Goal: Transaction & Acquisition: Purchase product/service

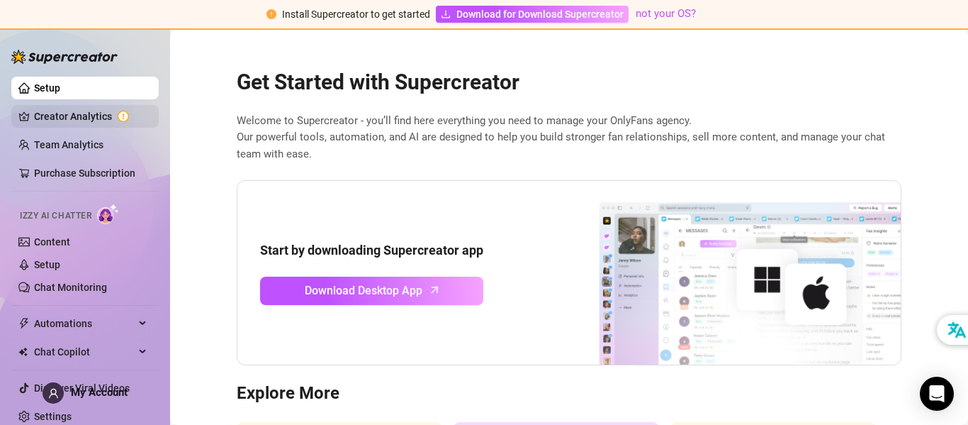
click at [65, 116] on link "Creator Analytics" at bounding box center [90, 116] width 113 height 23
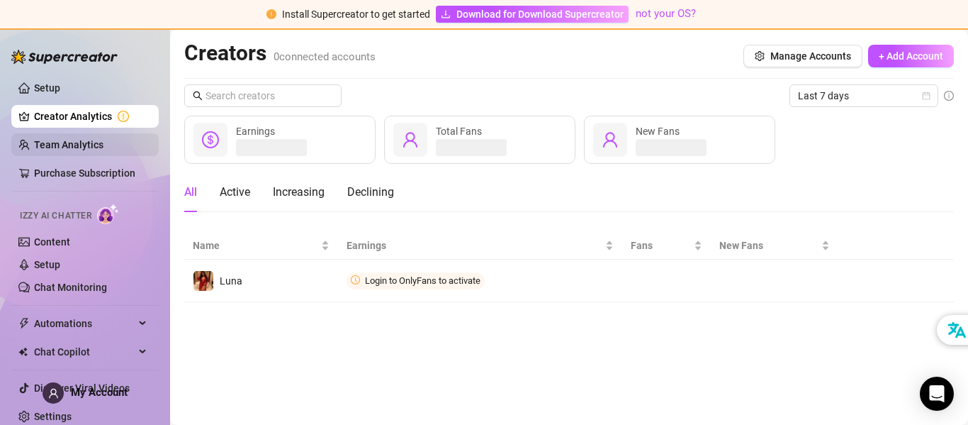
click at [54, 144] on link "Team Analytics" at bounding box center [68, 144] width 69 height 11
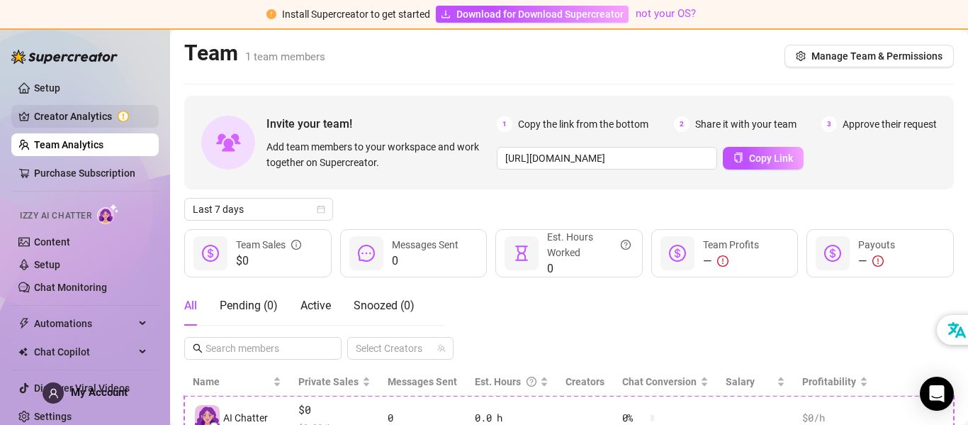
click at [45, 114] on link "Creator Analytics" at bounding box center [90, 116] width 113 height 23
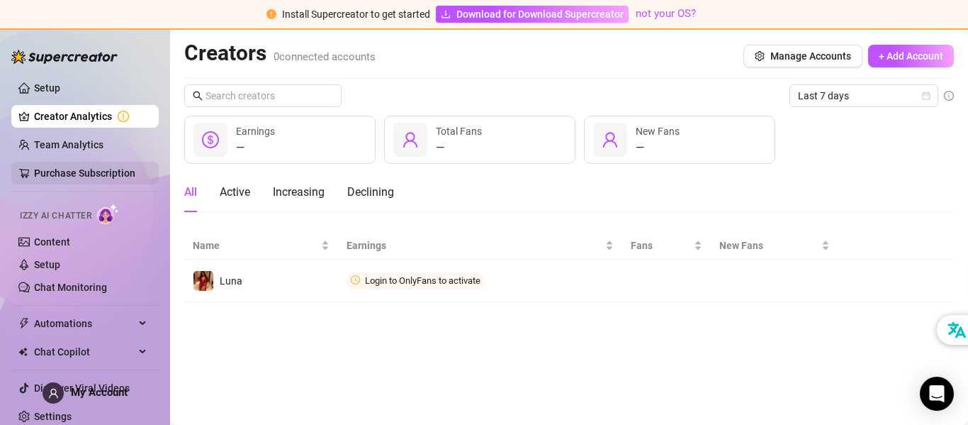
click at [51, 167] on link "Purchase Subscription" at bounding box center [84, 172] width 101 height 11
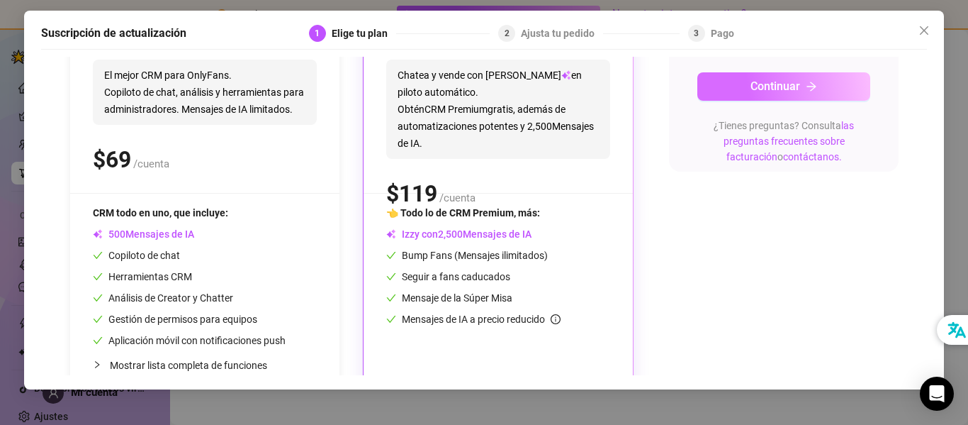
scroll to position [208, 0]
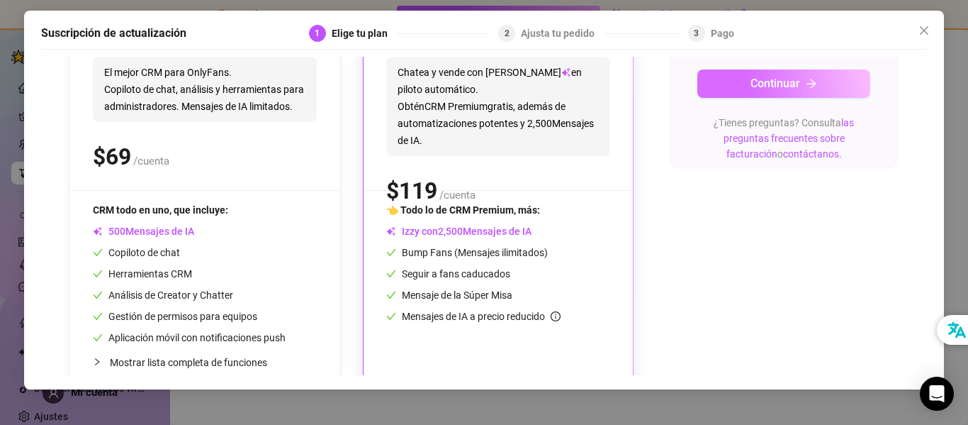
click at [797, 79] on font "Continuar" at bounding box center [776, 83] width 50 height 13
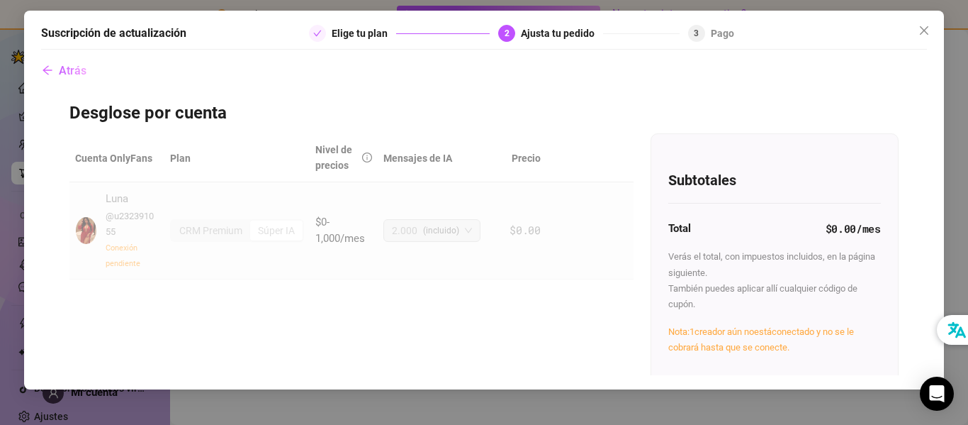
scroll to position [92, 0]
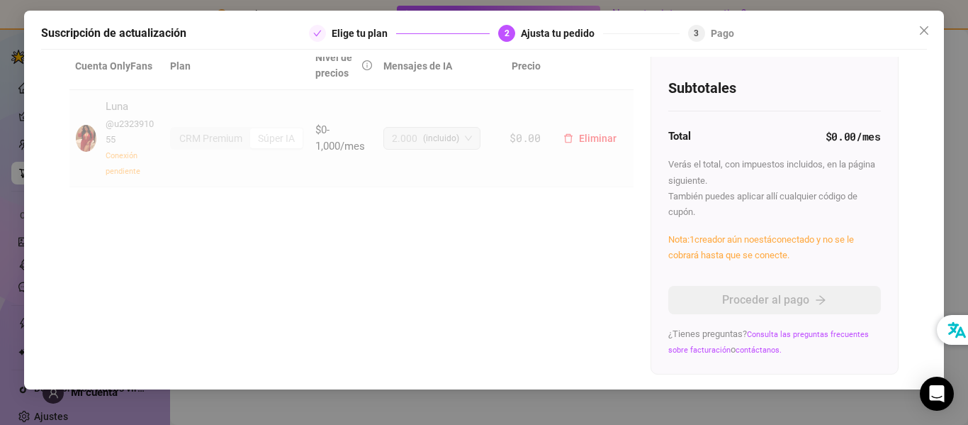
click at [423, 133] on font "(incluido)" at bounding box center [441, 138] width 36 height 10
click at [806, 334] on font "Consulta las preguntas frecuentes sobre facturación" at bounding box center [768, 342] width 201 height 25
click at [712, 349] on font "Consulta las preguntas frecuentes sobre facturación" at bounding box center [768, 342] width 201 height 25
click at [923, 28] on icon "cerca" at bounding box center [924, 30] width 11 height 11
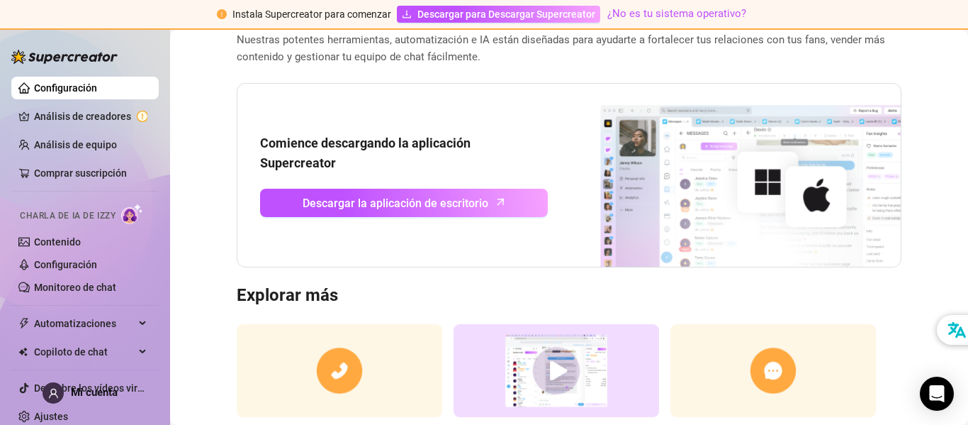
scroll to position [203, 0]
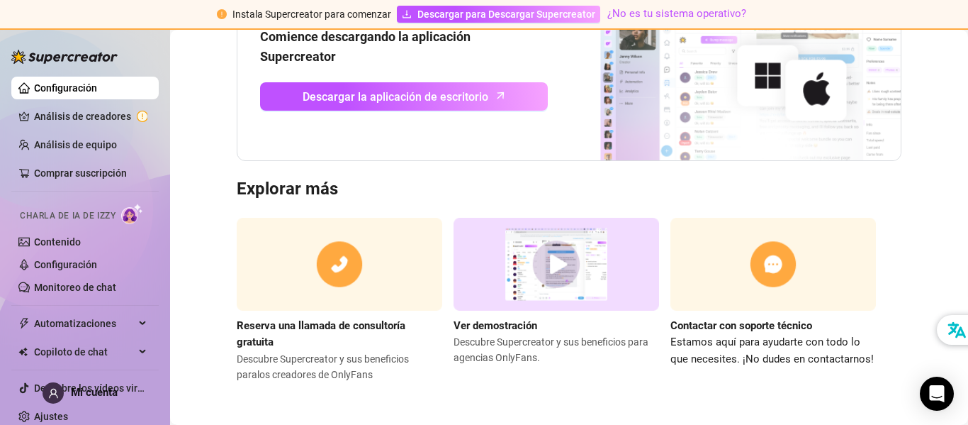
click at [560, 260] on img at bounding box center [557, 264] width 206 height 93
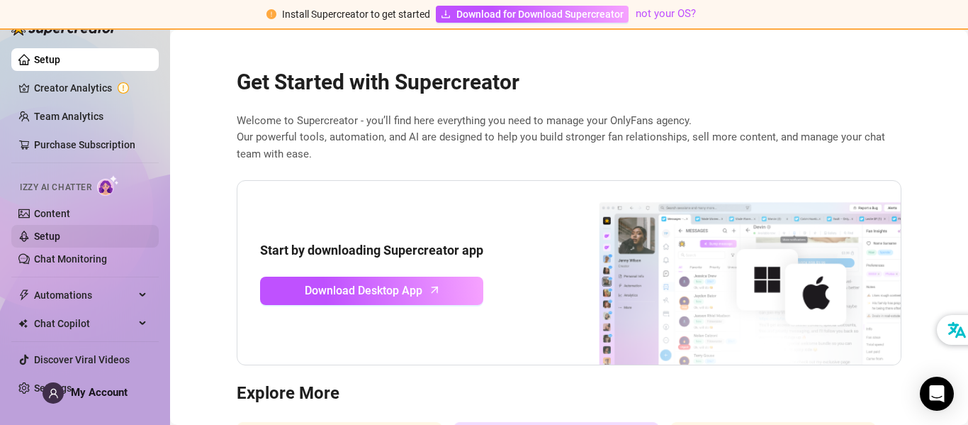
click at [43, 236] on link "Setup" at bounding box center [47, 235] width 26 height 11
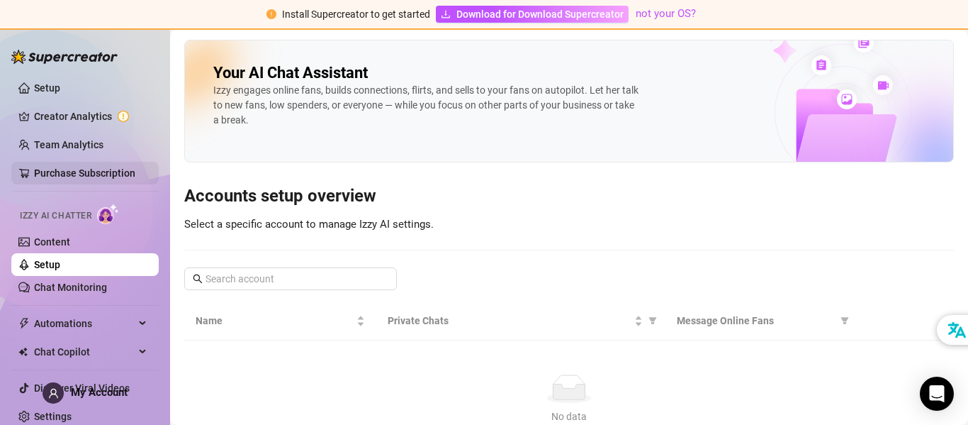
click at [82, 174] on link "Purchase Subscription" at bounding box center [84, 172] width 101 height 11
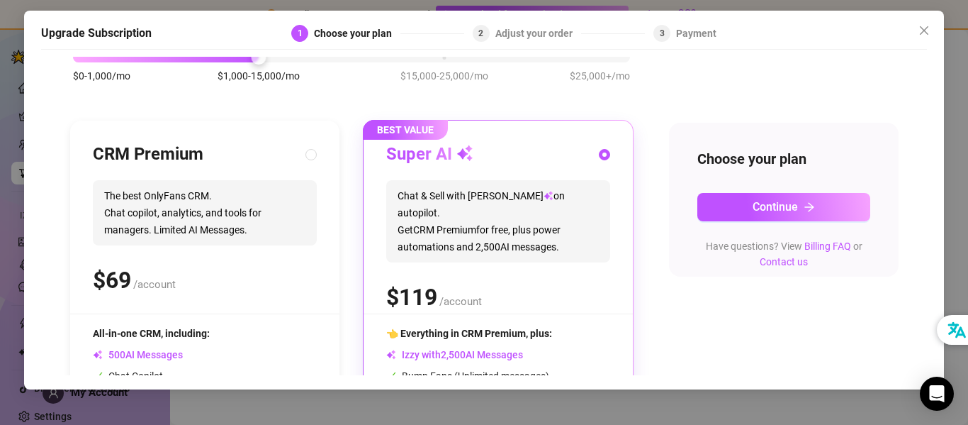
scroll to position [79, 0]
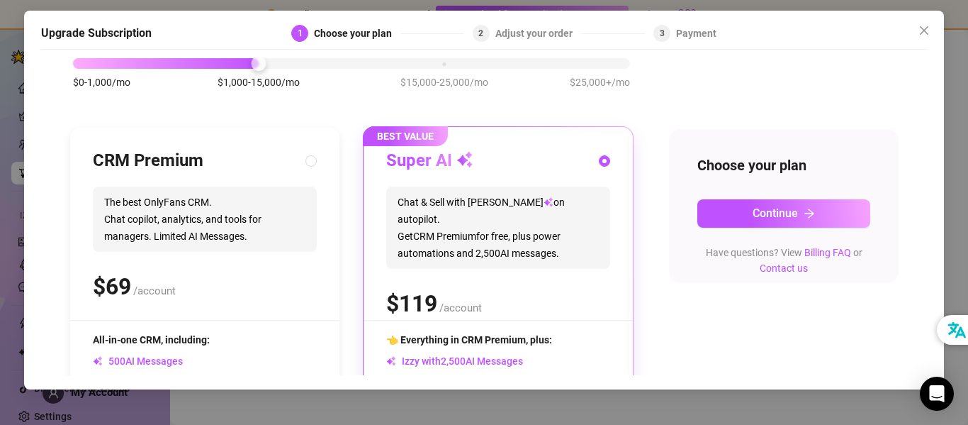
click at [399, 137] on span "BEST VALUE" at bounding box center [405, 136] width 85 height 20
click at [746, 214] on button "Continue" at bounding box center [783, 213] width 173 height 28
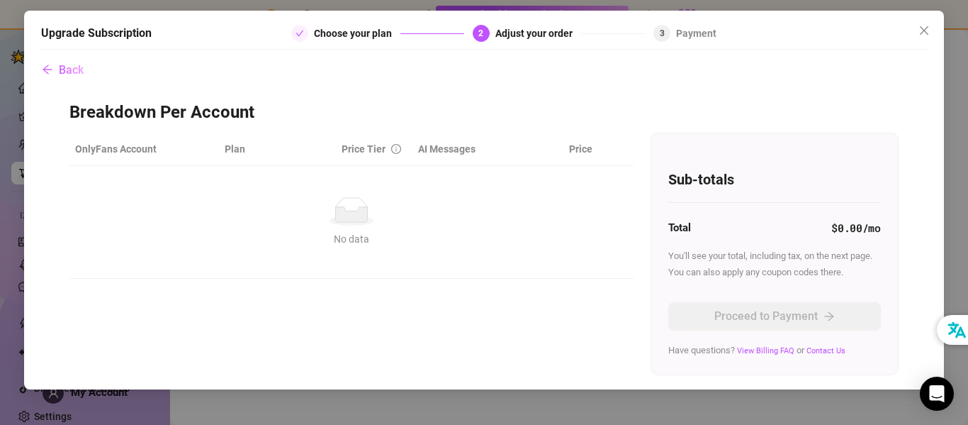
scroll to position [0, 0]
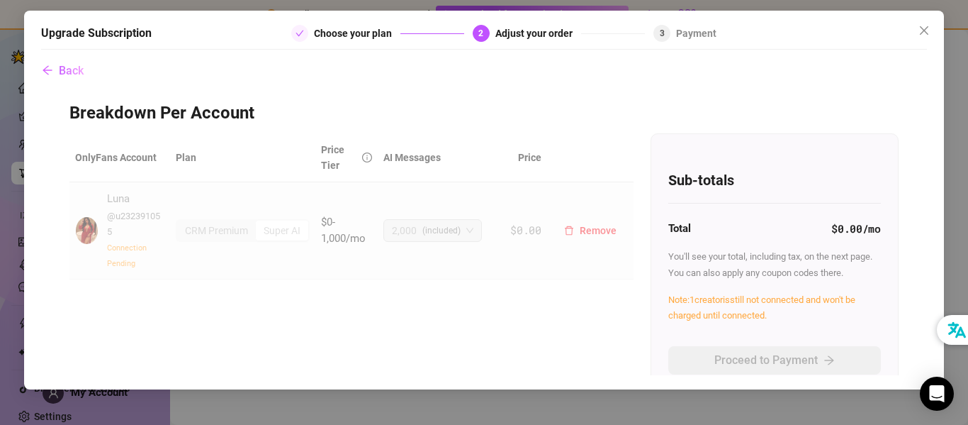
click at [342, 238] on span "$0-1,000/mo" at bounding box center [343, 230] width 45 height 30
click at [709, 303] on span "Note: 1 creator is still not connected and won't be charged until connected." at bounding box center [761, 307] width 187 height 26
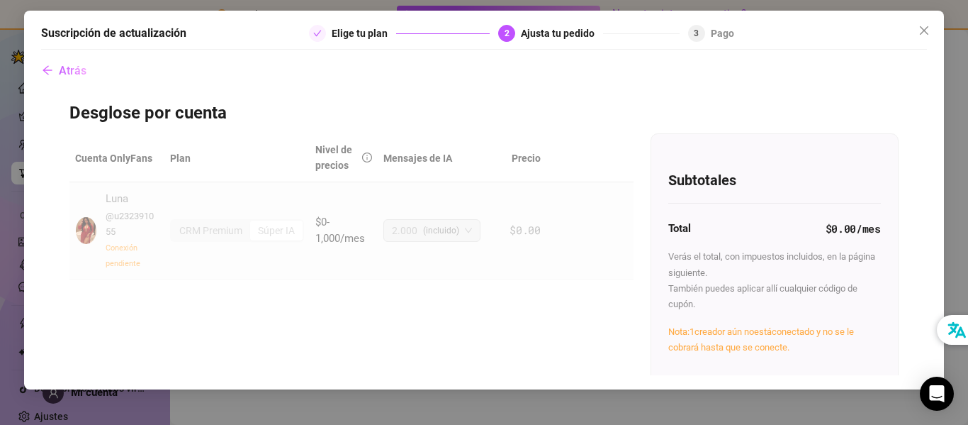
click at [744, 332] on font "creador aún no" at bounding box center [725, 331] width 60 height 11
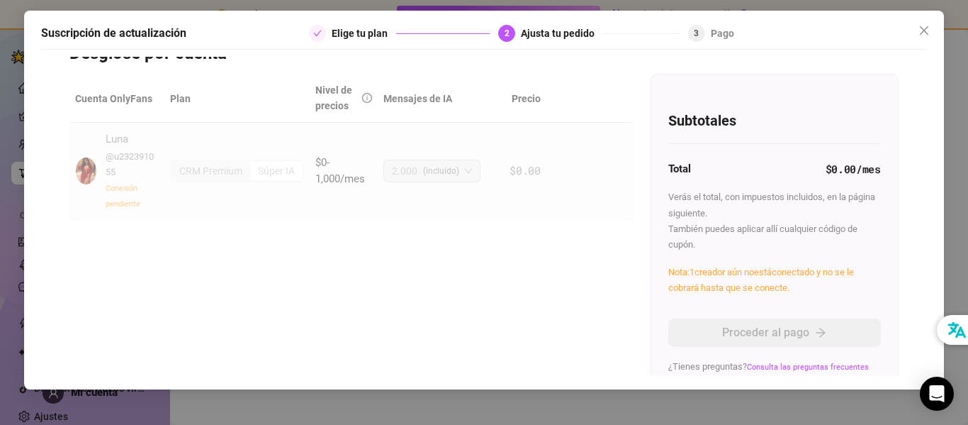
scroll to position [92, 0]
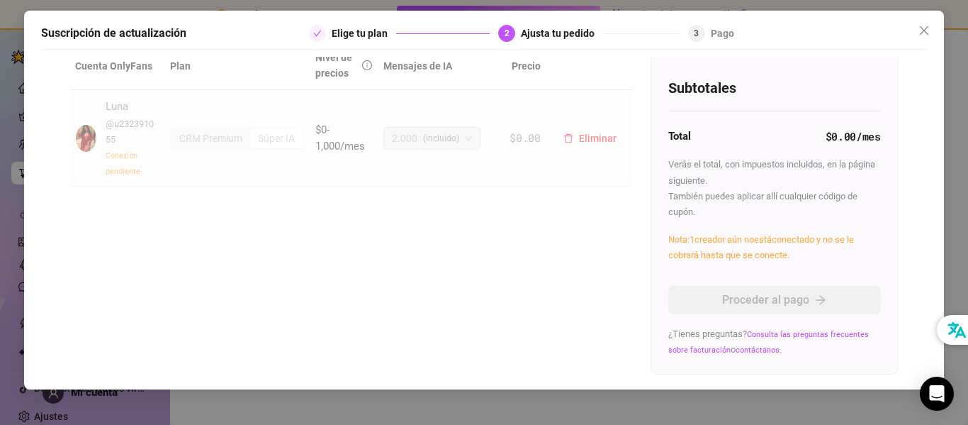
click at [122, 146] on div "Luna @ u232391055 Conexión pendiente" at bounding box center [132, 138] width 52 height 79
click at [106, 72] on th "Cuenta OnlyFans" at bounding box center [116, 65] width 94 height 49
click at [432, 143] on span "(incluido)" at bounding box center [441, 138] width 36 height 21
click at [292, 140] on font "Súper IA" at bounding box center [276, 138] width 37 height 11
click at [207, 133] on font "CRM Premium" at bounding box center [210, 138] width 63 height 11
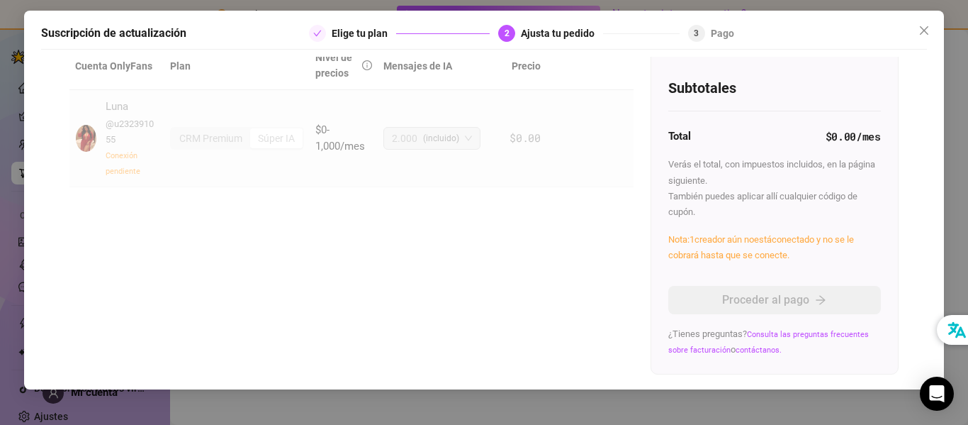
click at [125, 42] on div "Suscripción de actualización Elige tu plan 2 Ajusta tu pedido 3 Pago" at bounding box center [484, 37] width 886 height 25
click at [923, 30] on icon "cerca" at bounding box center [924, 30] width 9 height 9
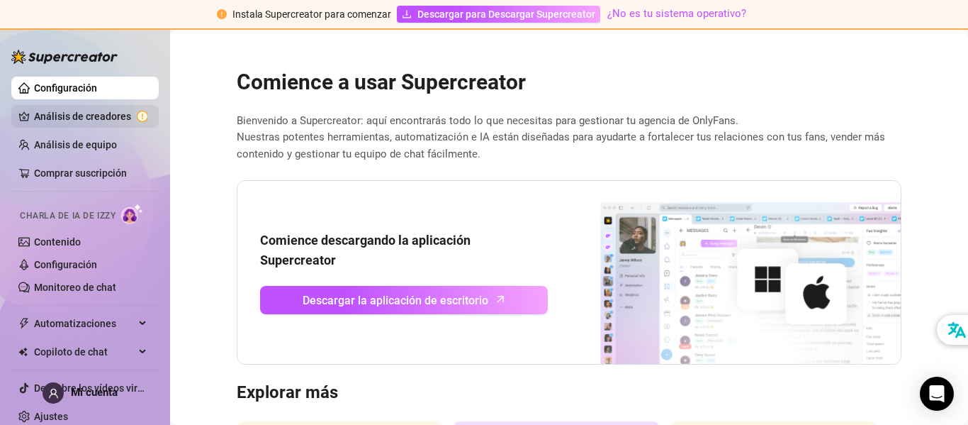
click at [89, 116] on link "Análisis de creadores" at bounding box center [90, 116] width 113 height 23
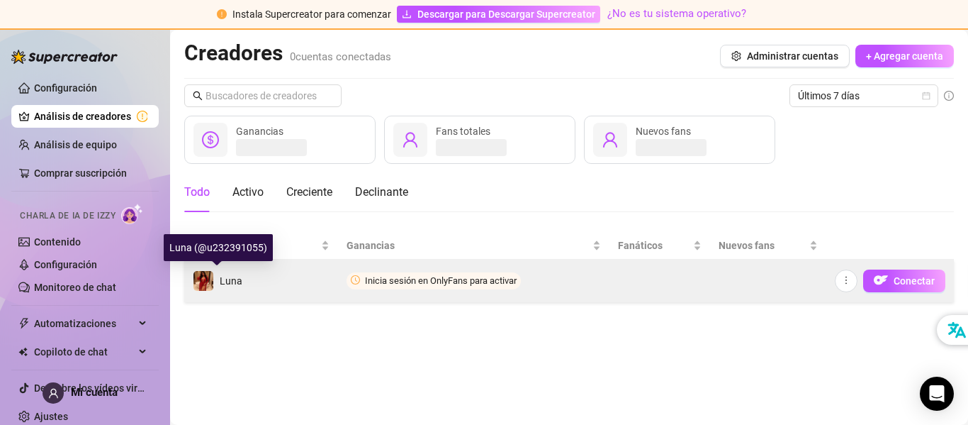
click at [227, 281] on font "Luna" at bounding box center [231, 280] width 23 height 11
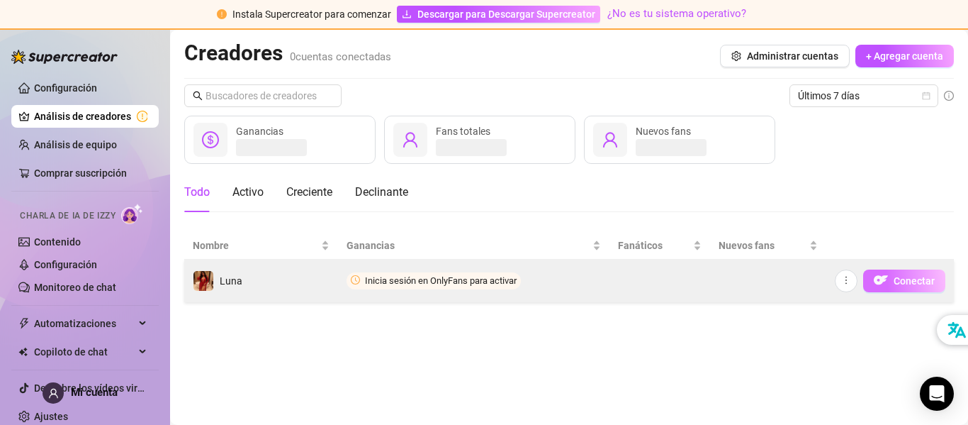
click at [896, 278] on font "Conectar" at bounding box center [914, 280] width 41 height 11
click at [915, 281] on font "Conectar" at bounding box center [914, 280] width 41 height 11
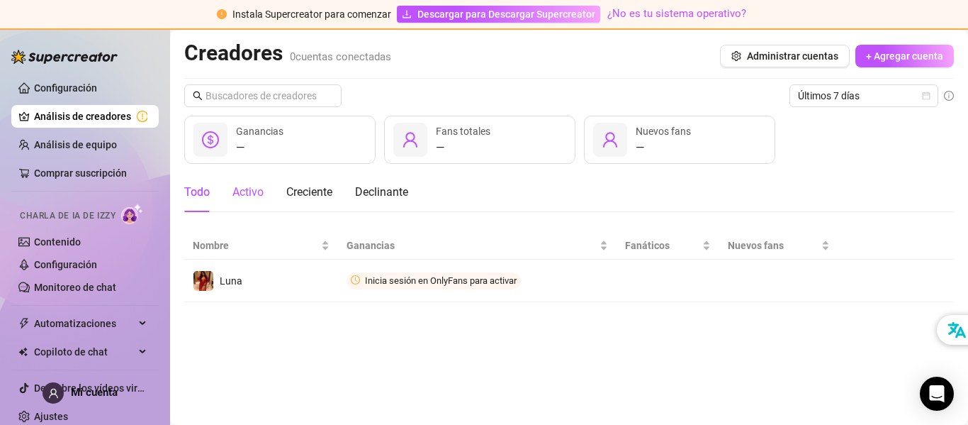
click at [251, 192] on font "Activo" at bounding box center [247, 191] width 31 height 13
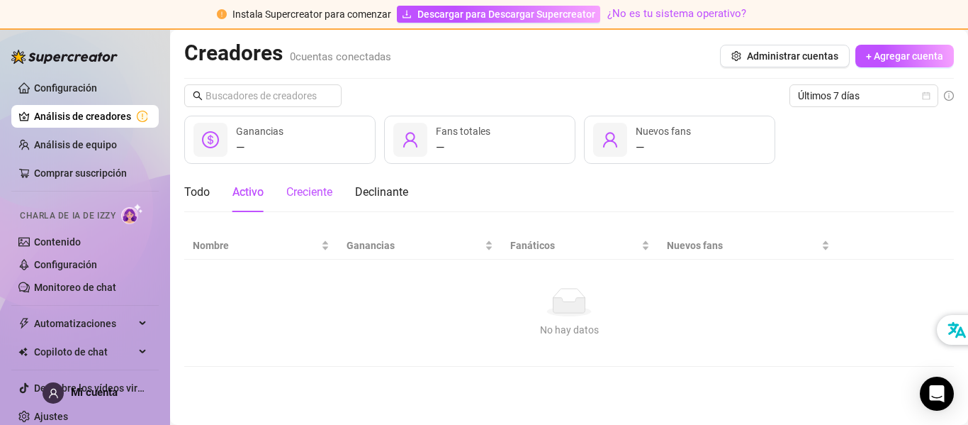
click at [330, 190] on font "Creciente" at bounding box center [309, 191] width 46 height 13
click at [196, 189] on font "Todo" at bounding box center [197, 191] width 26 height 13
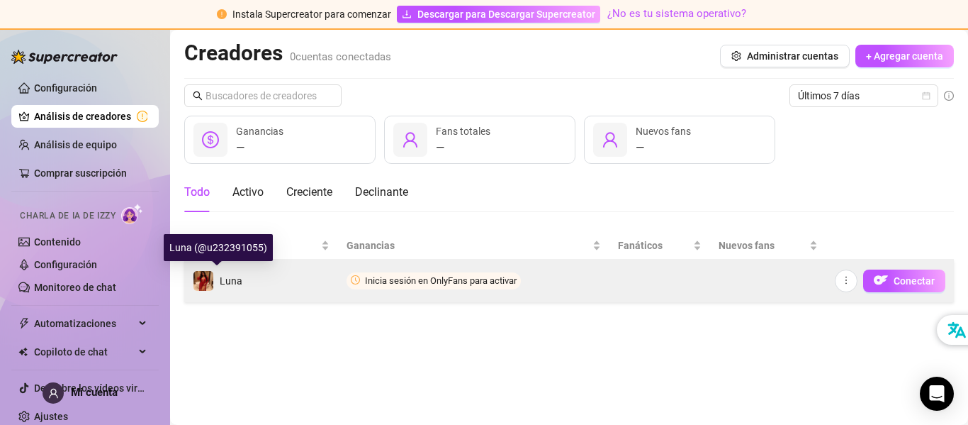
click at [228, 289] on div "Luna" at bounding box center [218, 280] width 50 height 21
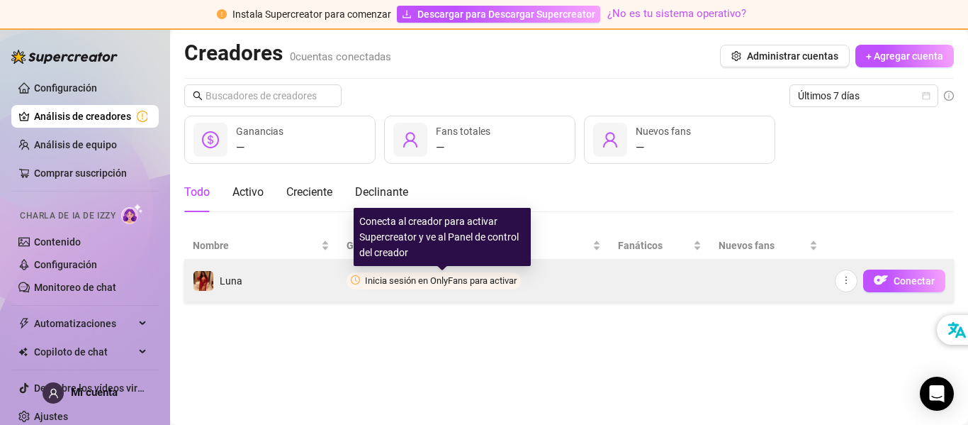
click at [392, 281] on font "Inicia sesión en OnlyFans para activar" at bounding box center [441, 280] width 152 height 11
click at [453, 281] on font "Inicia sesión en OnlyFans para activar" at bounding box center [441, 280] width 152 height 11
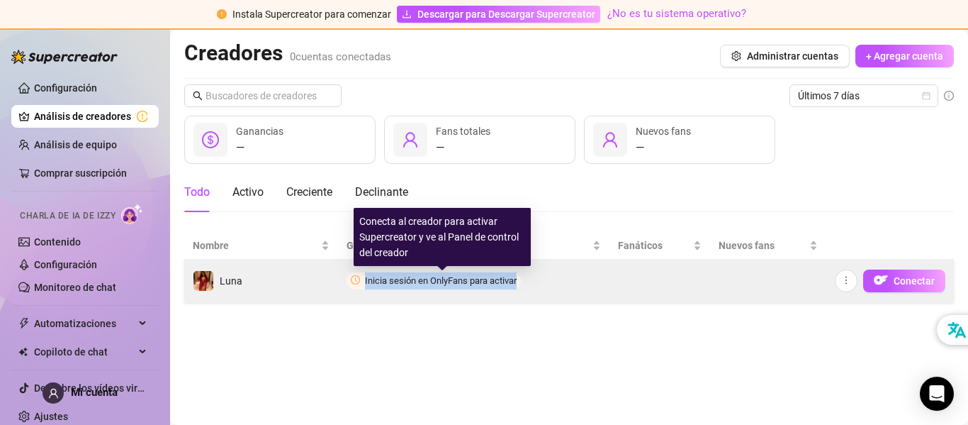
click at [453, 281] on font "Inicia sesión en OnlyFans para activar" at bounding box center [441, 280] width 152 height 11
click at [442, 281] on font "Inicia sesión en OnlyFans para activar" at bounding box center [441, 280] width 152 height 11
click at [398, 280] on font "Inicia sesión en OnlyFans para activar" at bounding box center [441, 280] width 152 height 11
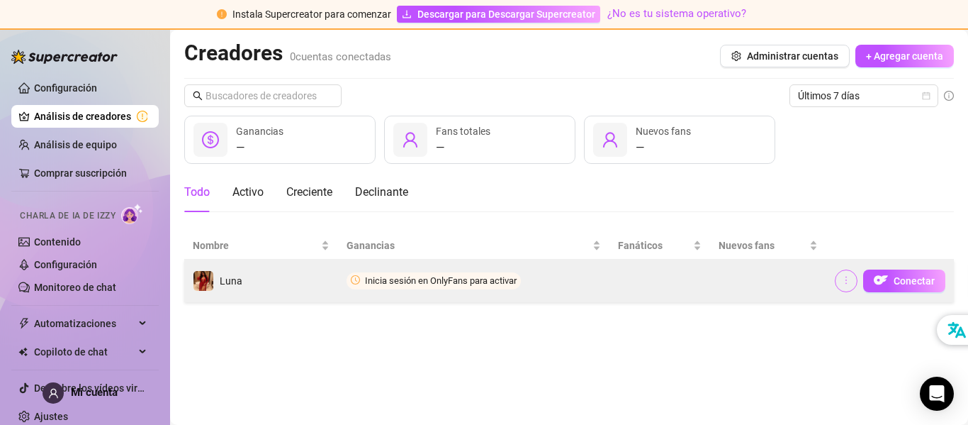
click at [847, 280] on icon "más" at bounding box center [846, 280] width 1 height 8
click at [896, 279] on font "Conectar" at bounding box center [914, 280] width 41 height 11
click at [911, 280] on font "Conectar" at bounding box center [914, 280] width 41 height 11
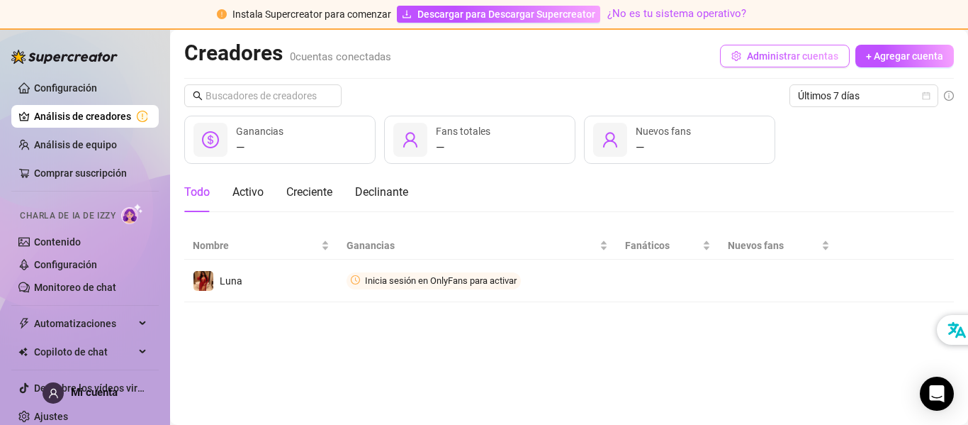
click at [789, 59] on font "Administrar cuentas" at bounding box center [792, 55] width 91 height 11
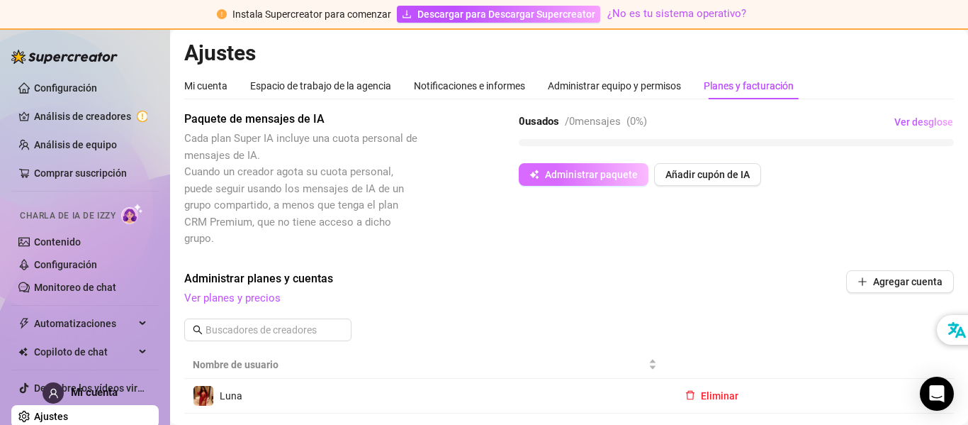
click at [582, 169] on font "Administrar paquete" at bounding box center [591, 174] width 93 height 11
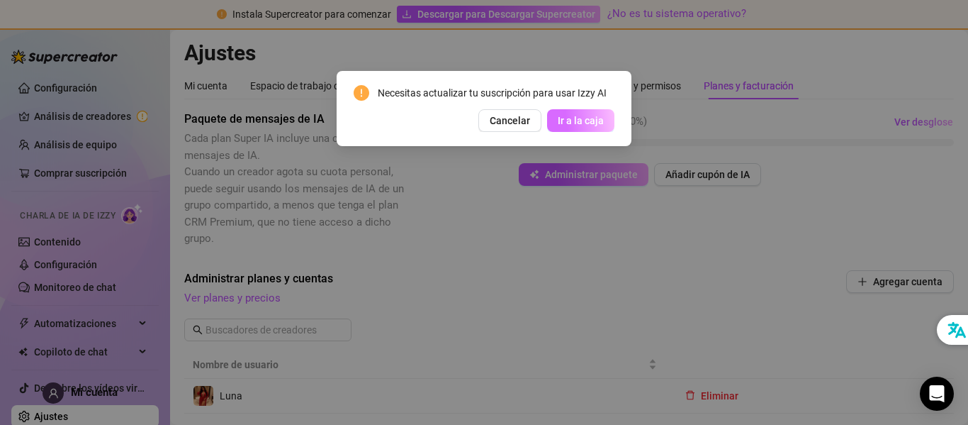
click at [575, 118] on font "Ir a la caja" at bounding box center [581, 120] width 46 height 11
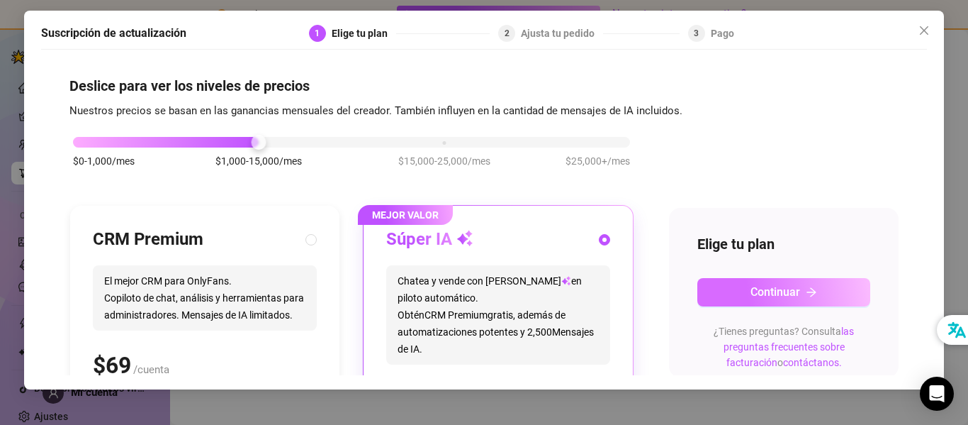
click at [748, 291] on button "Continuar" at bounding box center [783, 292] width 173 height 28
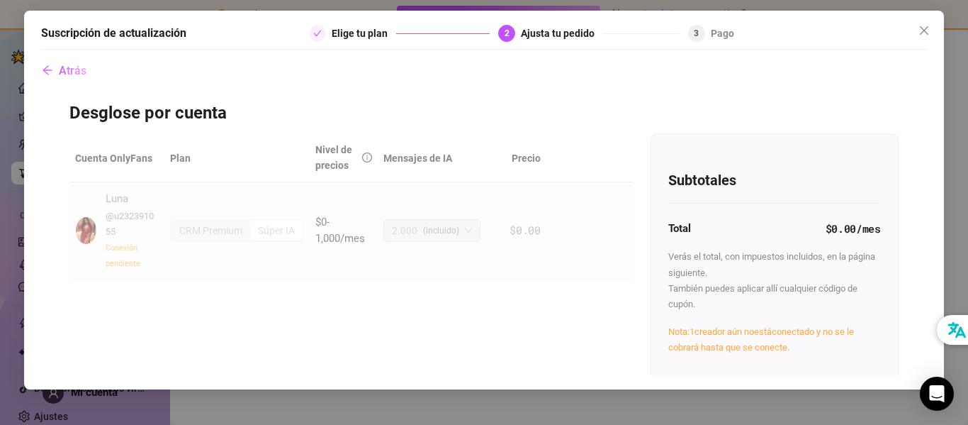
click at [103, 163] on font "Cuenta OnlyFans" at bounding box center [113, 157] width 77 height 11
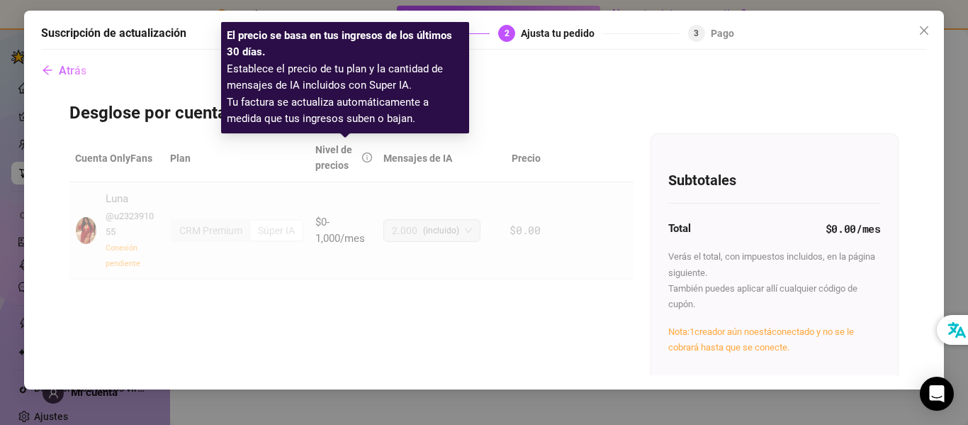
click at [346, 160] on font "Nivel de precios" at bounding box center [333, 157] width 37 height 27
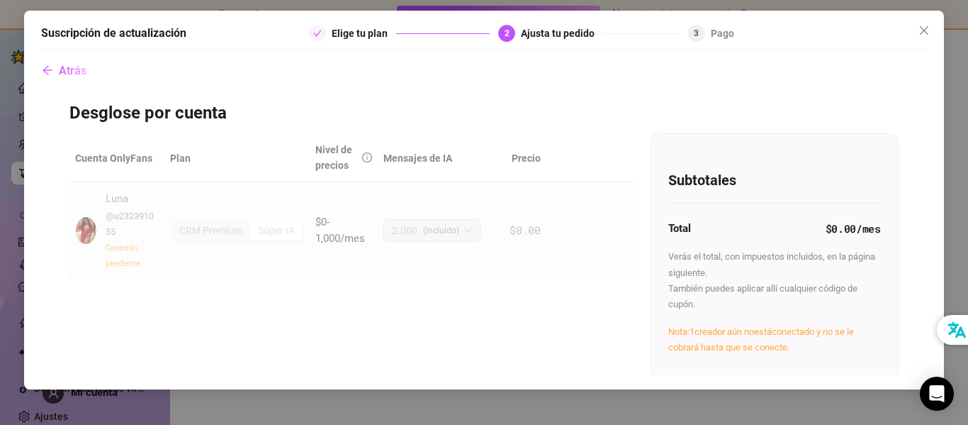
click at [402, 161] on font "Mensajes de IA" at bounding box center [417, 157] width 69 height 11
click at [726, 340] on div "Nota: 1 creador aún no está conectado y no se le cobrará hasta que se conecte." at bounding box center [774, 339] width 213 height 32
click at [687, 273] on font "Verás el total, con impuestos incluidos, en la página siguiente." at bounding box center [771, 264] width 207 height 26
click at [921, 25] on icon "cerca" at bounding box center [924, 30] width 11 height 11
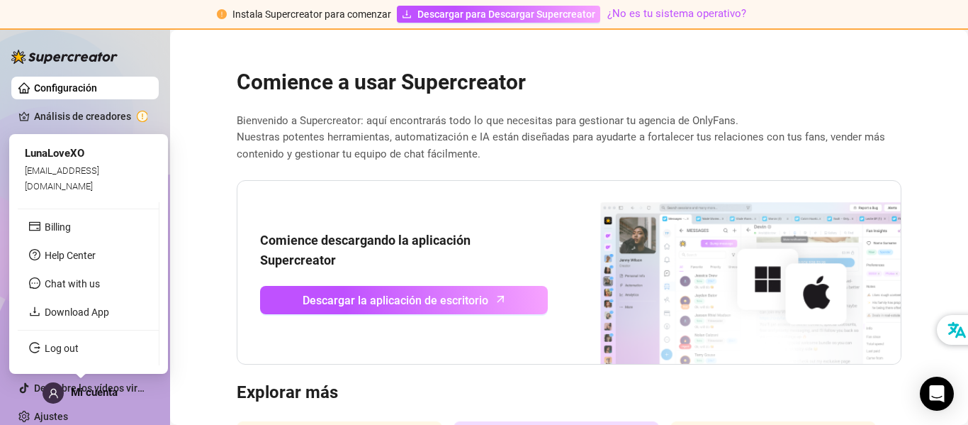
click at [77, 392] on font "Mi cuenta" at bounding box center [94, 392] width 47 height 13
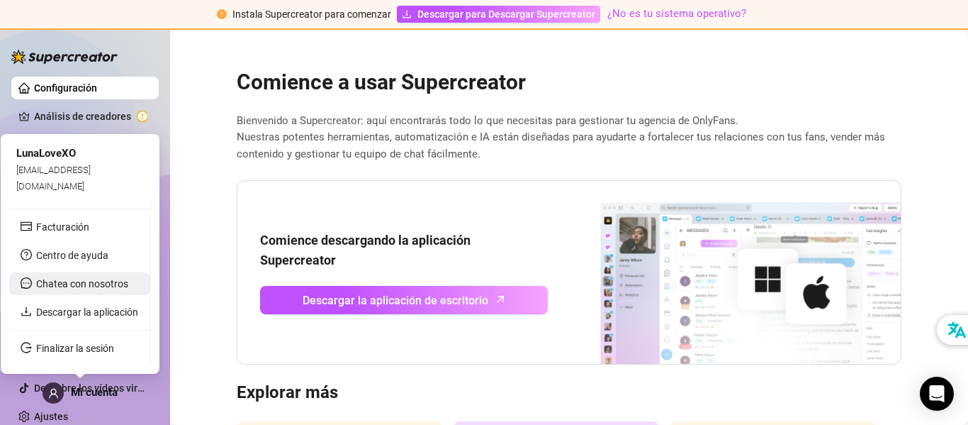
click at [78, 285] on font "Chatea con nosotros" at bounding box center [82, 283] width 92 height 11
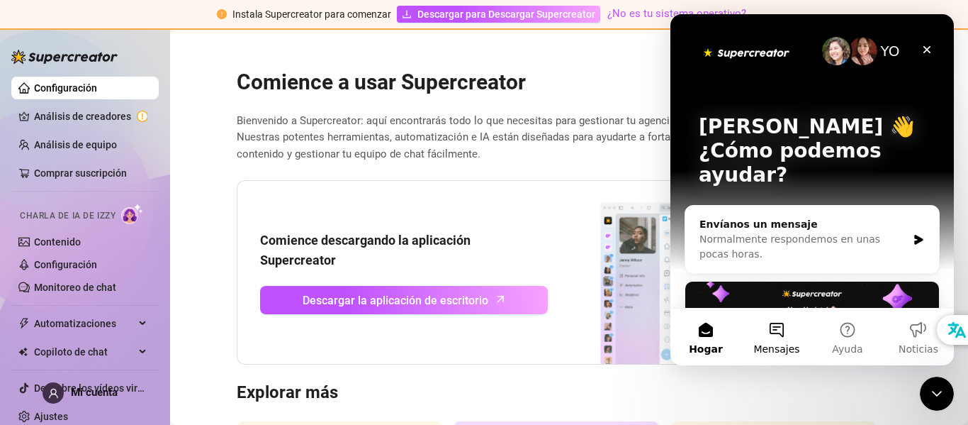
click at [778, 336] on button "Mensajes" at bounding box center [776, 336] width 71 height 57
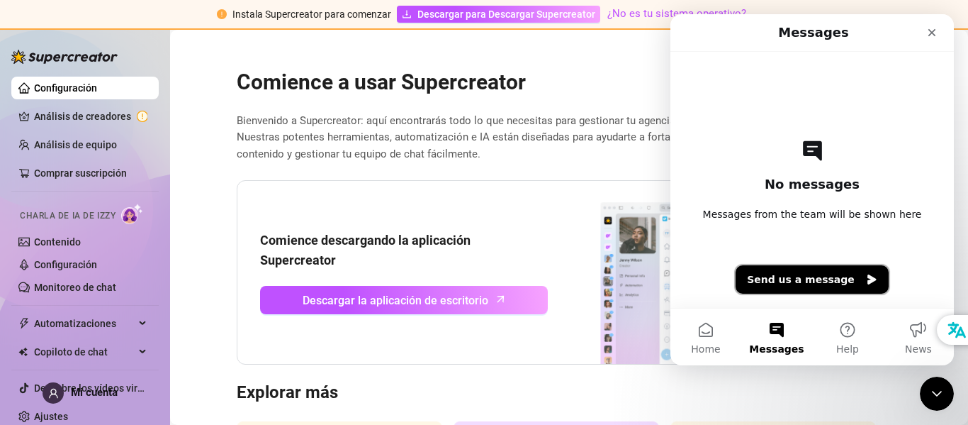
click at [785, 275] on button "Send us a message" at bounding box center [812, 279] width 153 height 28
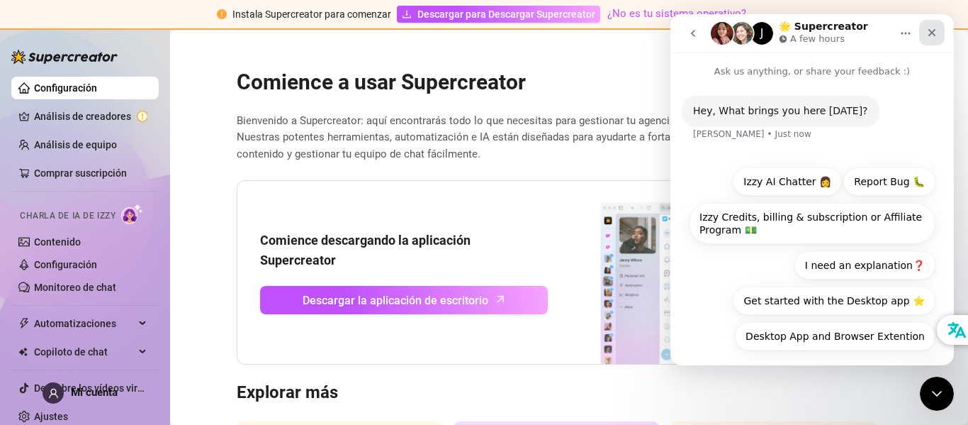
click at [932, 30] on icon "Close" at bounding box center [931, 32] width 11 height 11
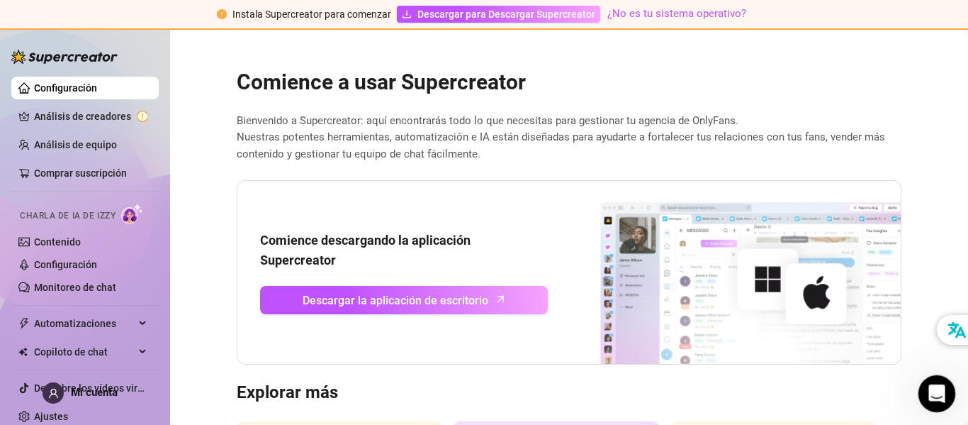
click at [932, 387] on icon "Open Intercom Messenger" at bounding box center [934, 391] width 23 height 23
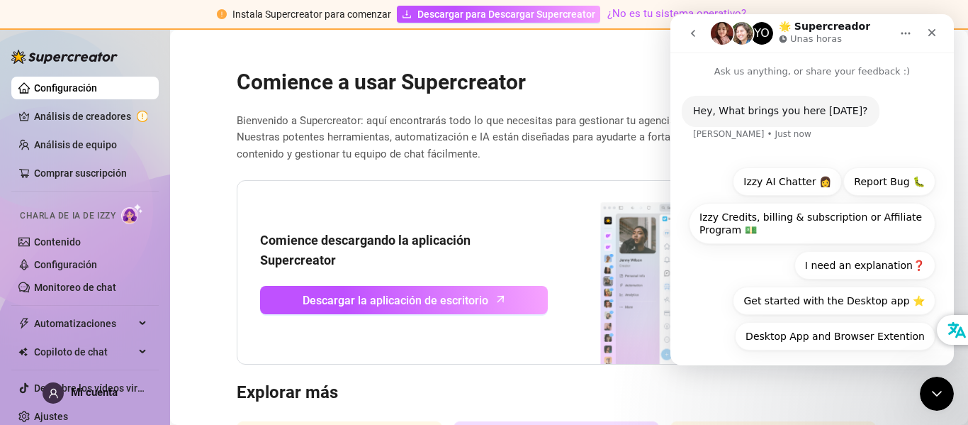
click at [751, 110] on div "Hey, What brings you here today?" at bounding box center [780, 111] width 175 height 14
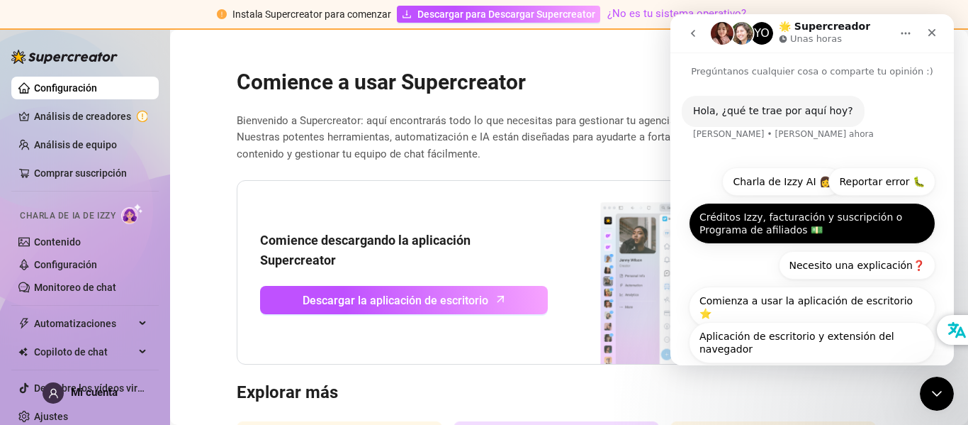
click at [773, 215] on font "Créditos Izzy, facturación y suscripción o Programa de afiliados 💵" at bounding box center [801, 223] width 203 height 24
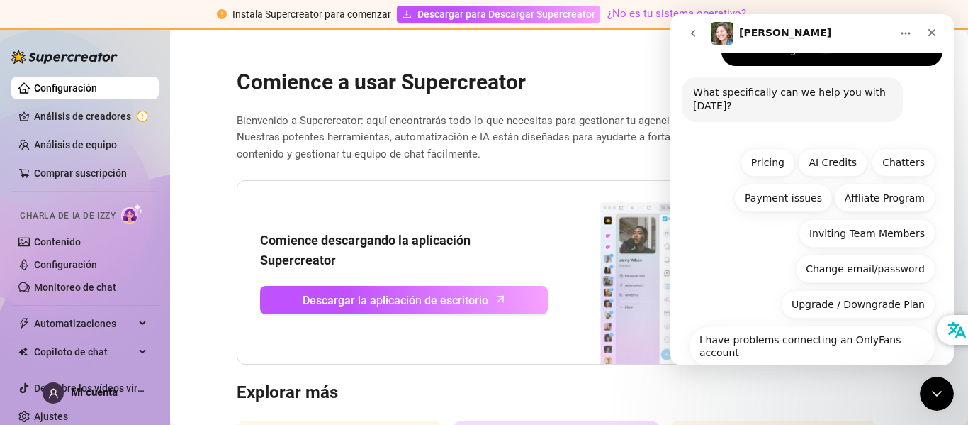
scroll to position [129, 0]
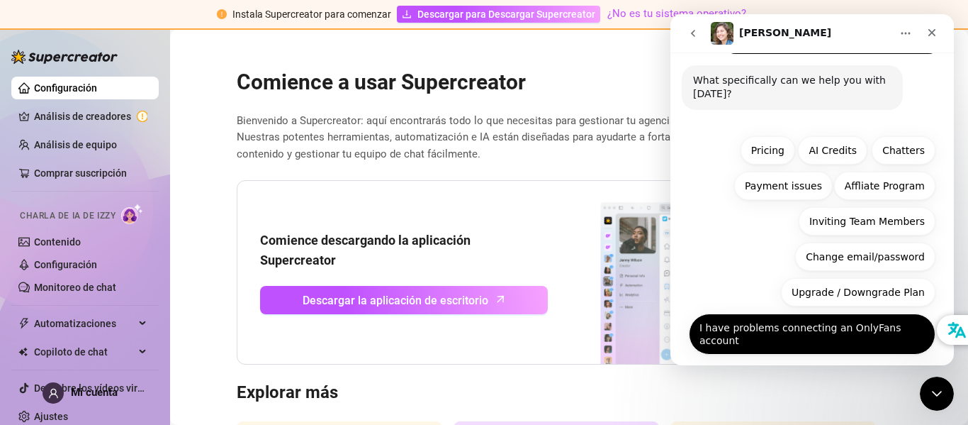
click at [797, 327] on button "I have problems connecting an OnlyFans account" at bounding box center [812, 333] width 247 height 41
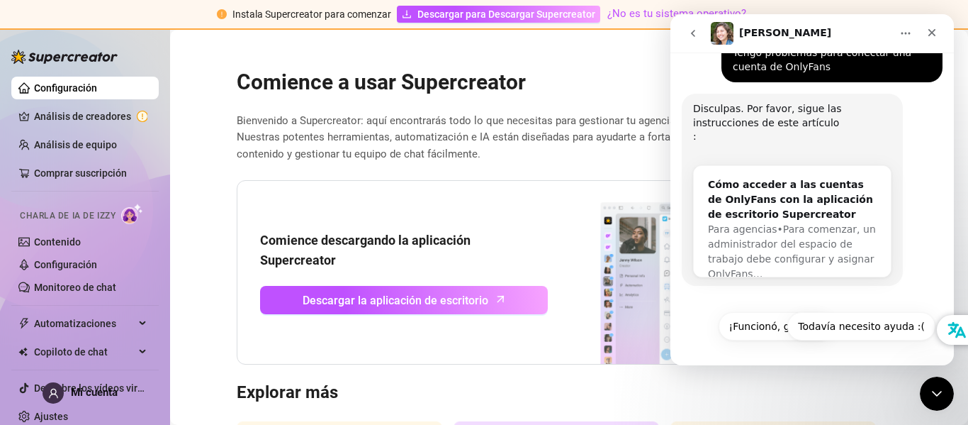
scroll to position [213, 0]
click at [82, 259] on link "Configuración" at bounding box center [65, 264] width 63 height 11
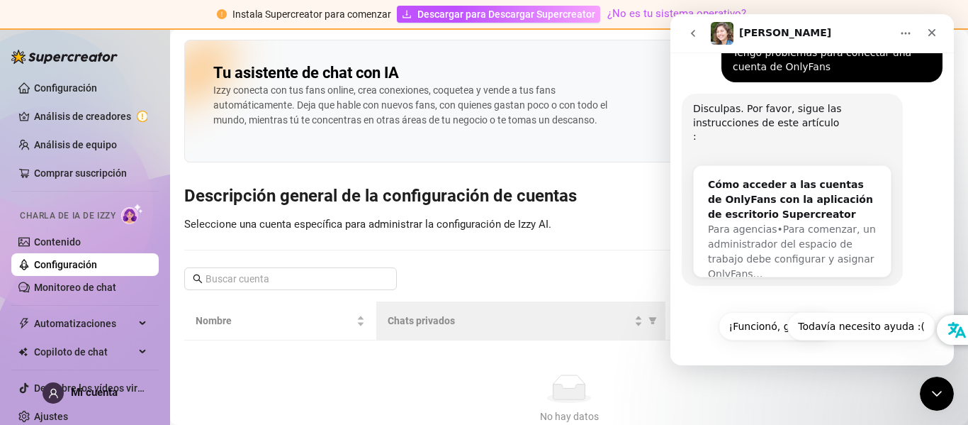
click at [445, 304] on th "Chats privados" at bounding box center [520, 320] width 288 height 39
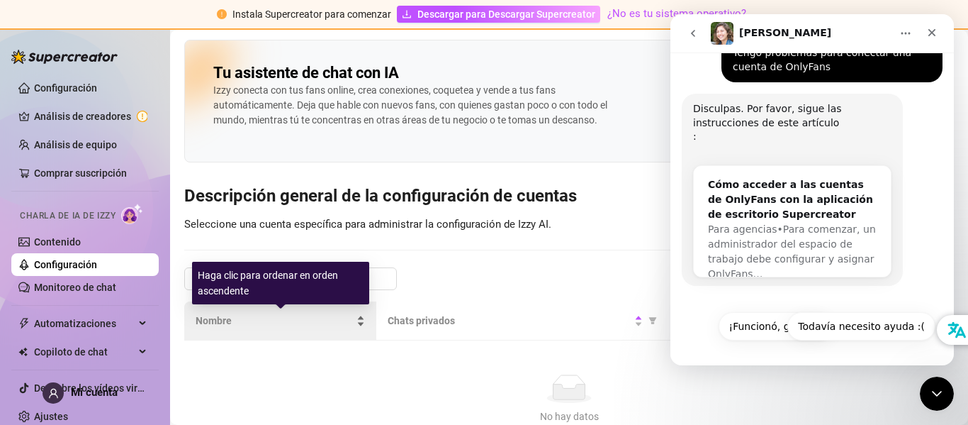
click at [250, 321] on span "Nombre" at bounding box center [275, 321] width 158 height 16
click at [361, 318] on div "Nombre" at bounding box center [280, 321] width 169 height 16
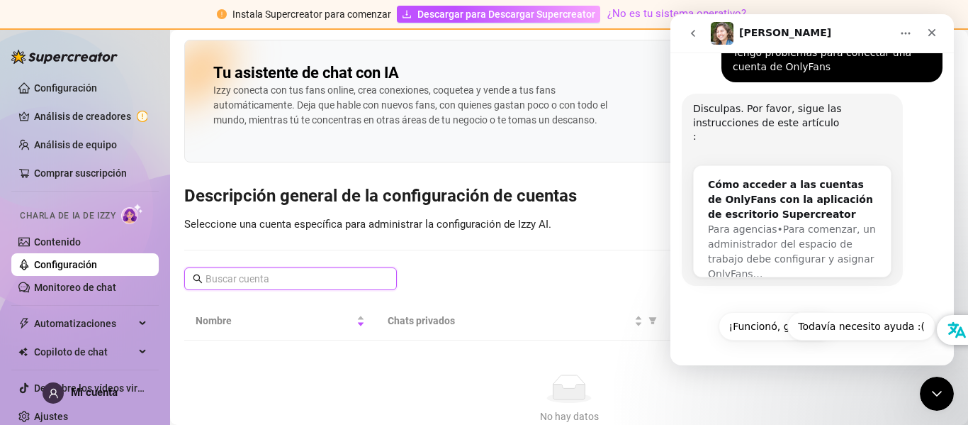
click at [371, 281] on input "text" at bounding box center [292, 279] width 172 height 16
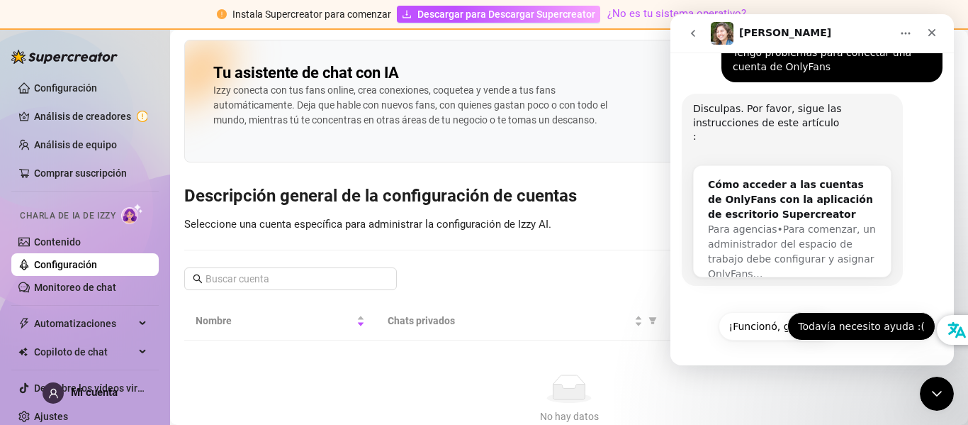
click at [867, 318] on button "Todavía necesito ayuda :(" at bounding box center [861, 326] width 148 height 28
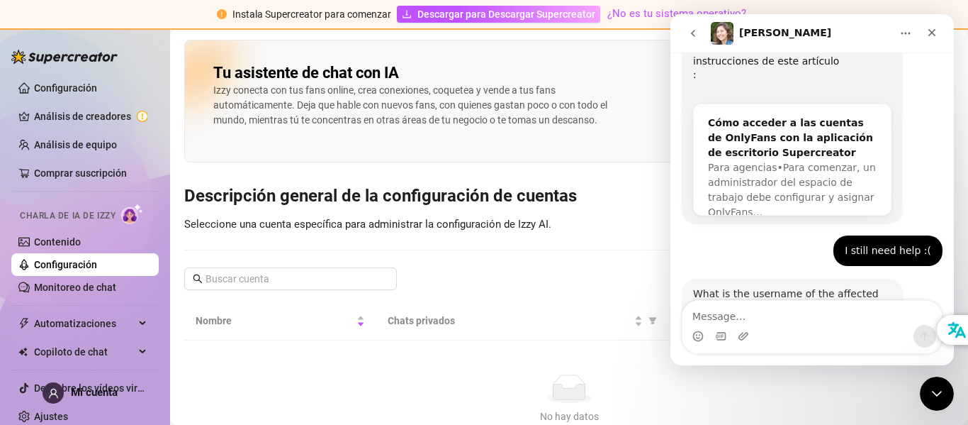
scroll to position [325, 0]
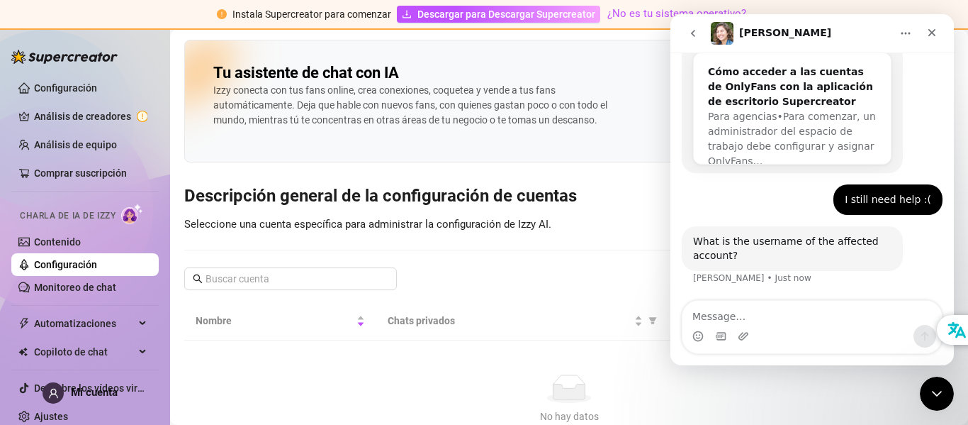
click at [753, 315] on textarea "Message…" at bounding box center [811, 312] width 259 height 24
type textarea "necesito"
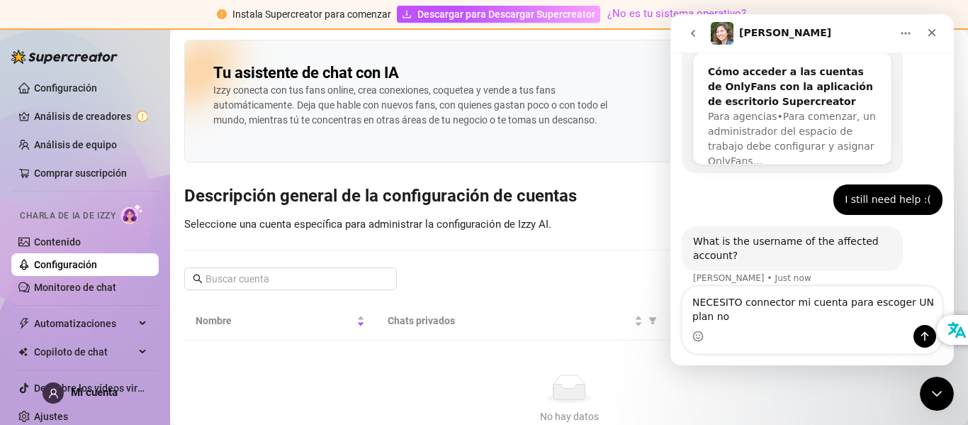
scroll to position [339, 0]
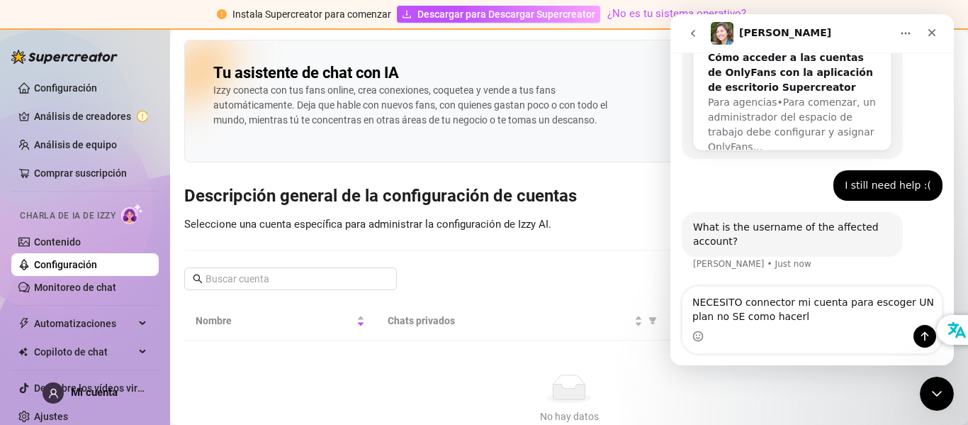
type textarea "NECESITO connector mi cuenta para escoger UN plan no SE como hacerlo"
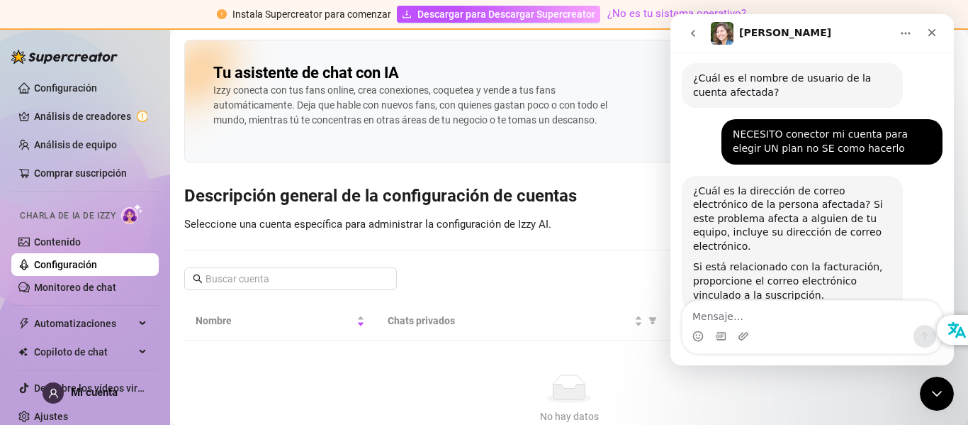
scroll to position [515, 0]
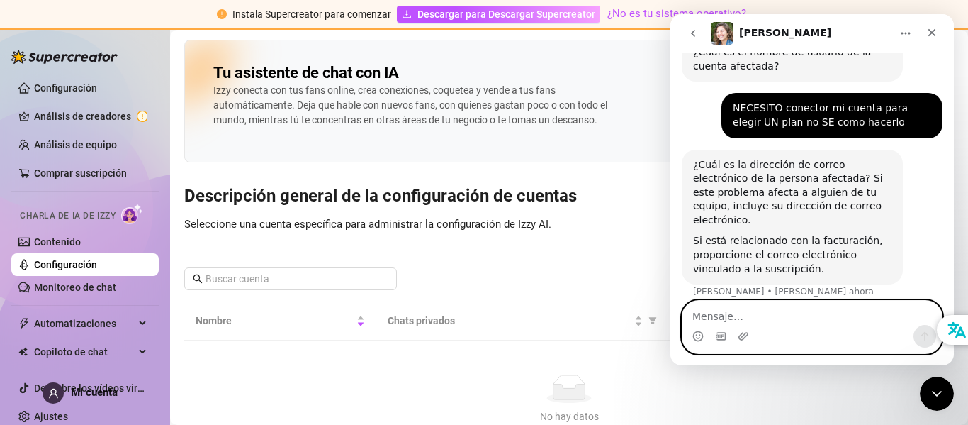
click at [732, 310] on textarea "Mensaje…" at bounding box center [811, 312] width 259 height 24
type textarea "aun"
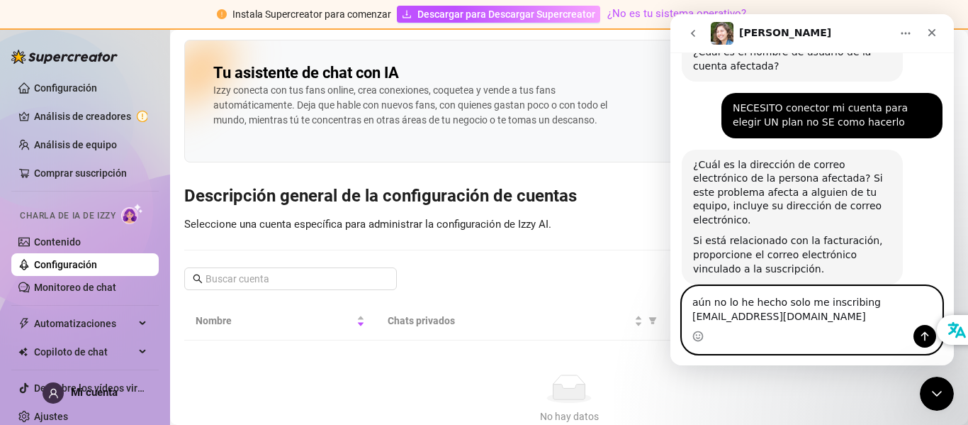
scroll to position [529, 0]
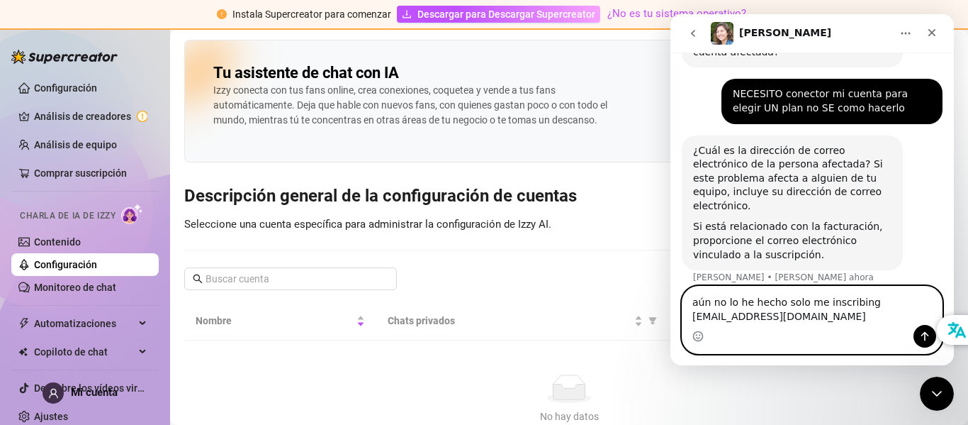
type textarea "aún no lo he hecho solo me inscribing lumeyd3@gmail.com"
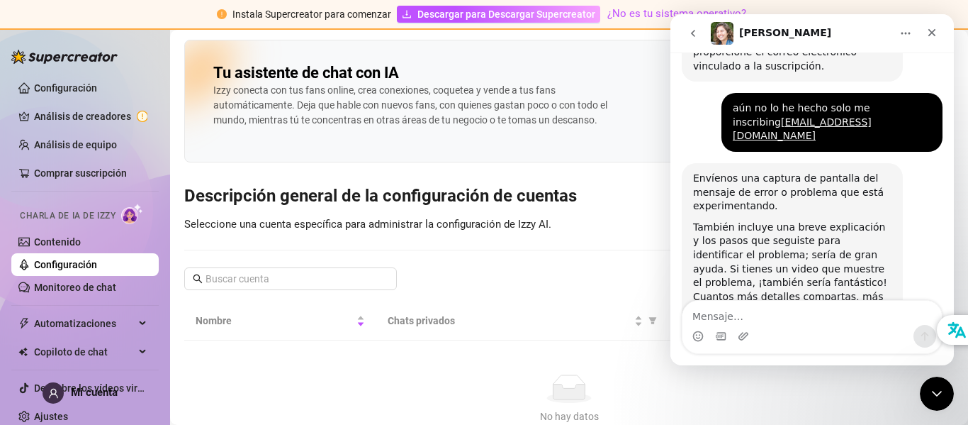
scroll to position [731, 0]
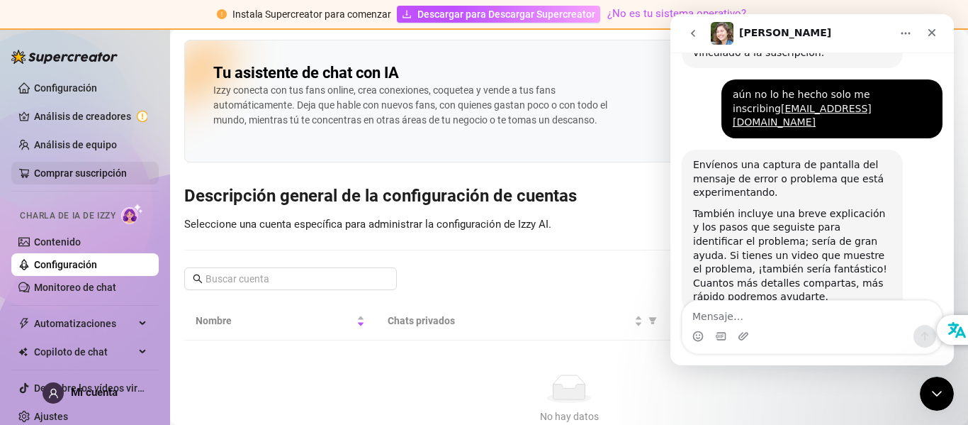
click at [69, 170] on link "Comprar suscripción" at bounding box center [80, 172] width 93 height 11
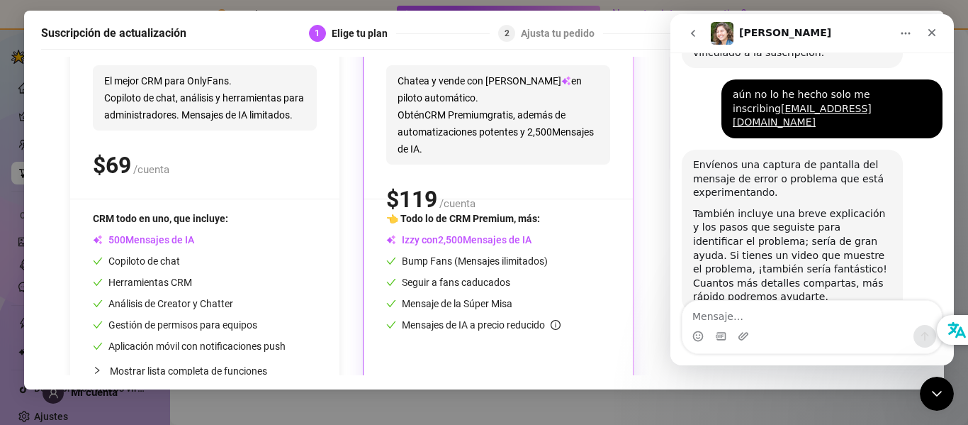
scroll to position [235, 0]
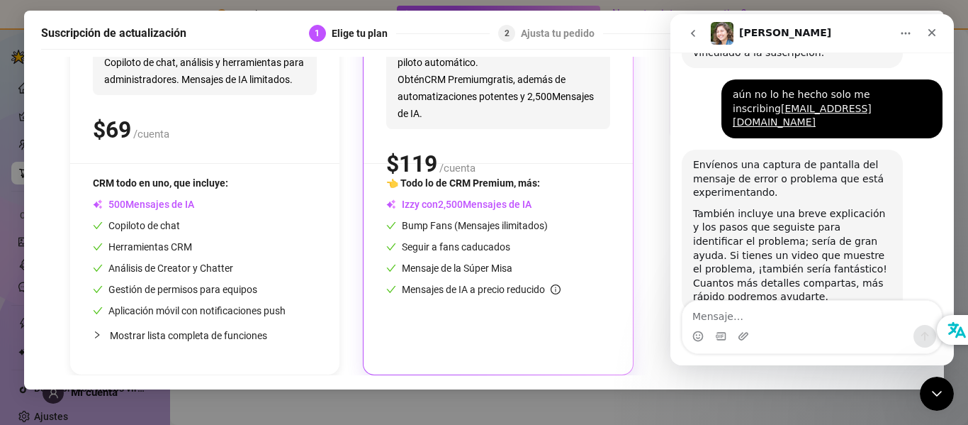
click at [693, 33] on icon "volver" at bounding box center [692, 33] width 11 height 11
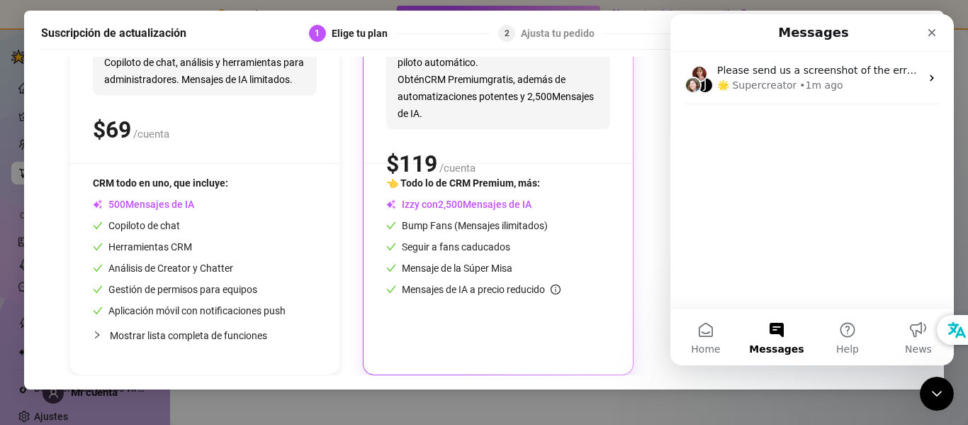
scroll to position [0, 0]
click at [932, 33] on icon "Close" at bounding box center [932, 33] width 8 height 8
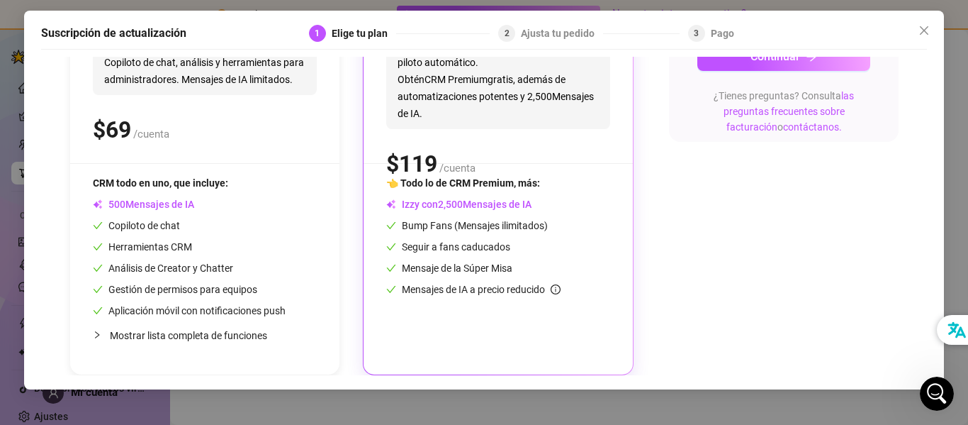
click at [923, 29] on icon "cerca" at bounding box center [924, 30] width 11 height 11
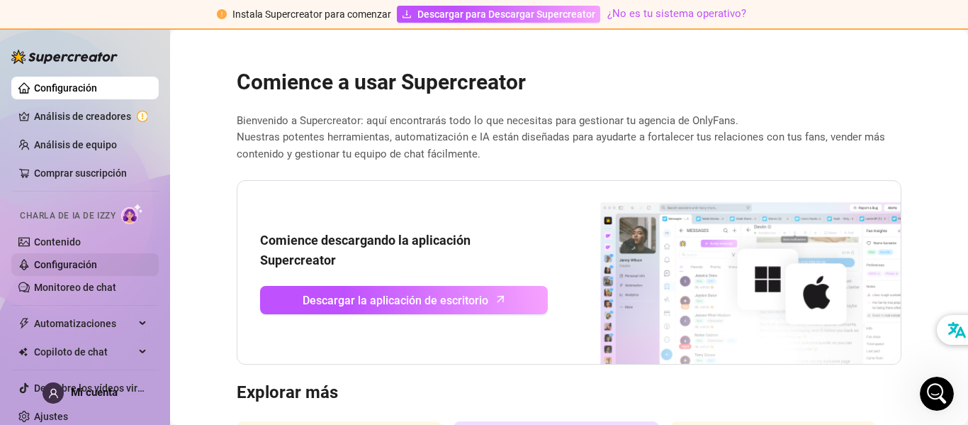
click at [74, 264] on link "Configuración" at bounding box center [65, 264] width 63 height 11
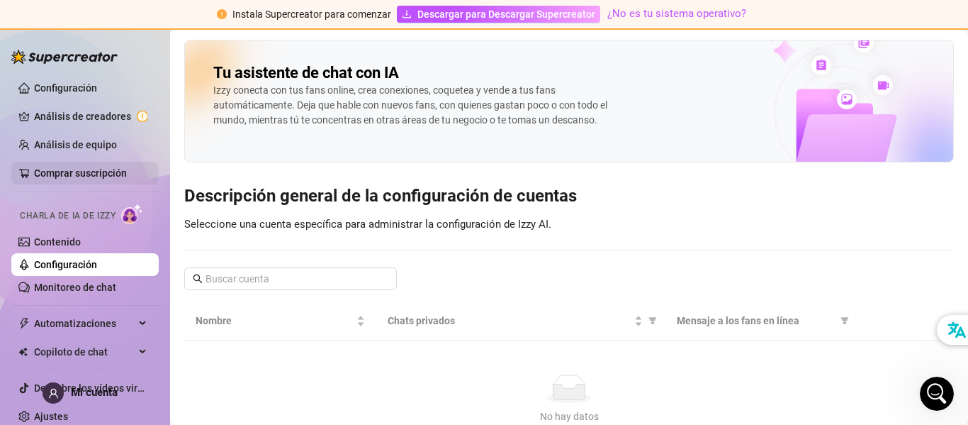
click at [77, 174] on link "Comprar suscripción" at bounding box center [80, 172] width 93 height 11
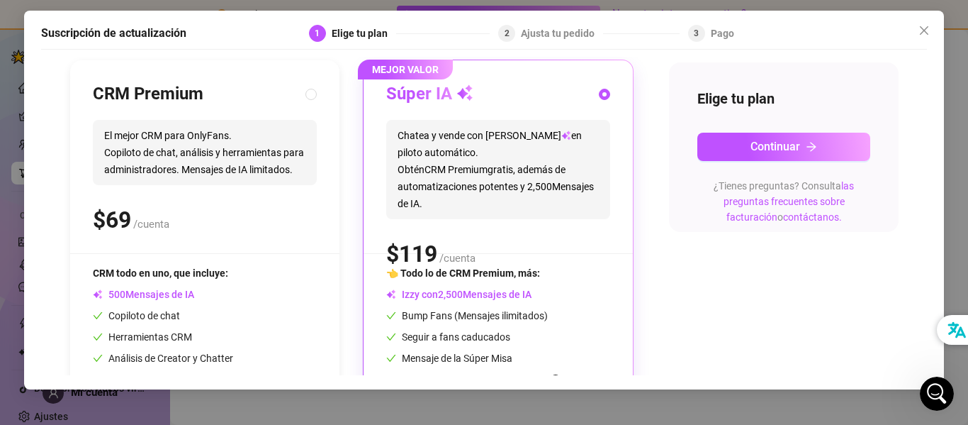
scroll to position [235, 0]
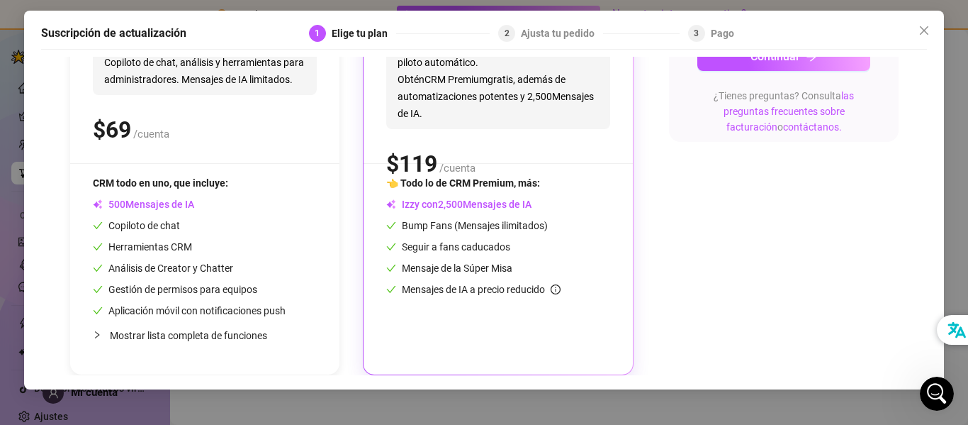
click at [446, 206] on font "5" at bounding box center [449, 203] width 6 height 11
click at [546, 127] on span "Chatea y vende con Izzy en piloto automático. Obtén CRM Premium gratis, además …" at bounding box center [498, 79] width 224 height 99
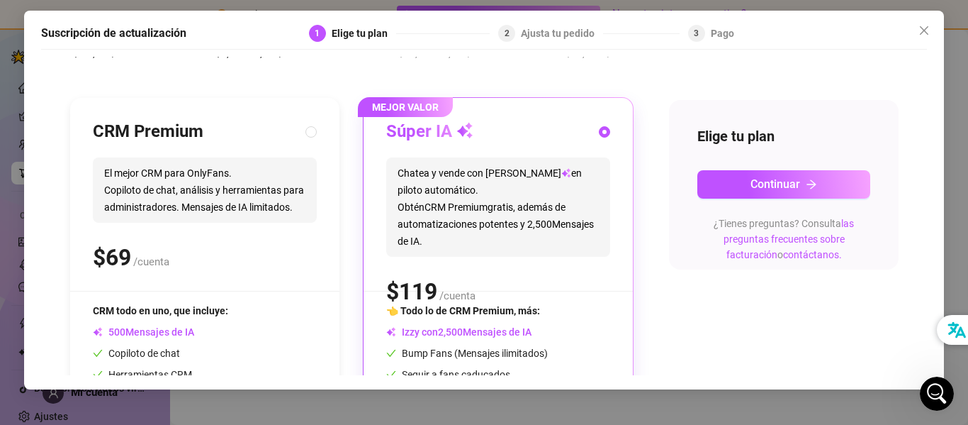
scroll to position [104, 0]
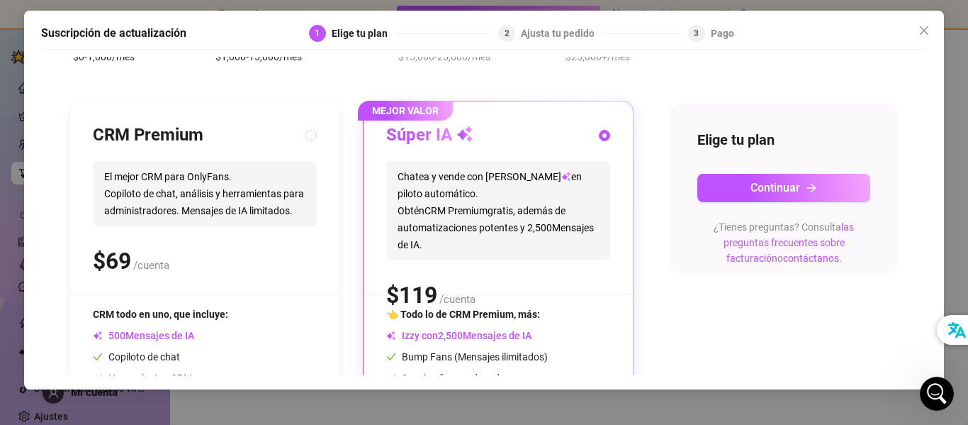
click at [489, 153] on div "Súper IA Chatea y vende con Izzy en piloto automático. Obtén CRM Premium gratis…" at bounding box center [498, 209] width 224 height 170
click at [539, 180] on font "en piloto automático." at bounding box center [490, 185] width 184 height 28
click at [420, 118] on span "MEJOR VALOR" at bounding box center [405, 111] width 95 height 20
click at [511, 210] on font "gratis, además de automatizaciones potentes y" at bounding box center [482, 219] width 168 height 28
click at [785, 200] on button "Continuar" at bounding box center [783, 188] width 173 height 28
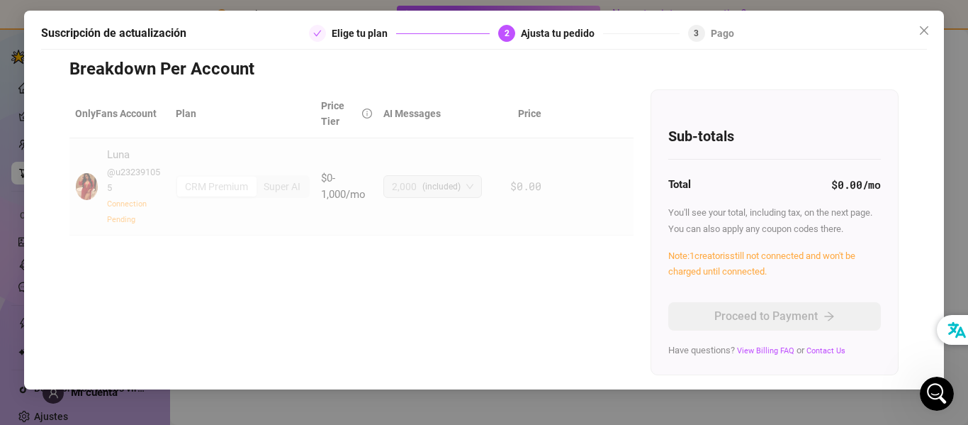
scroll to position [0, 0]
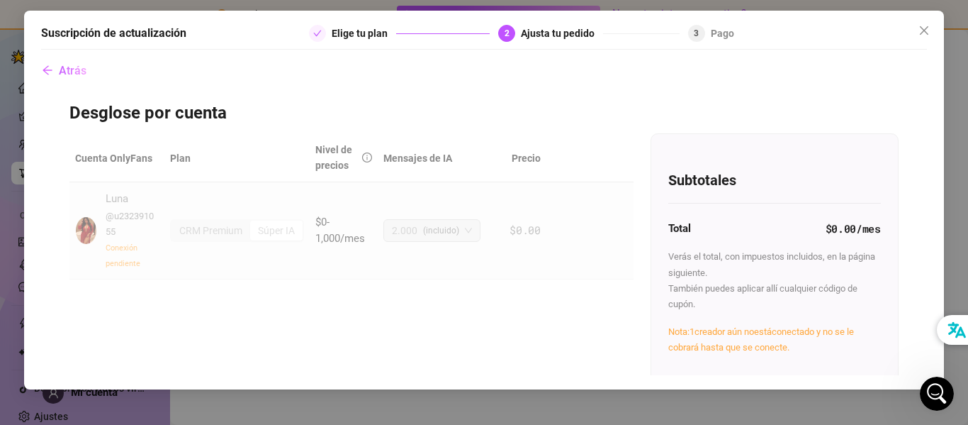
click at [567, 347] on div "Cuenta OnlyFans Plan Nivel de precios Mensajes de IA Precio Luna @ u232391055 C…" at bounding box center [483, 300] width 829 height 334
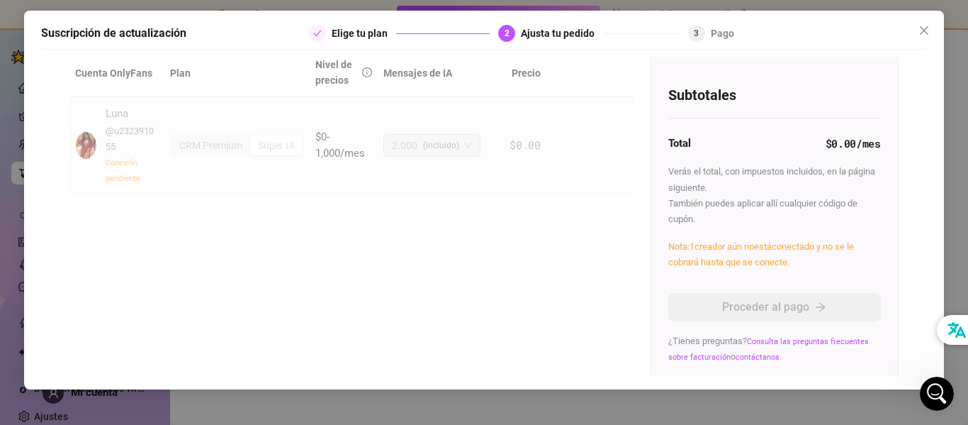
scroll to position [92, 0]
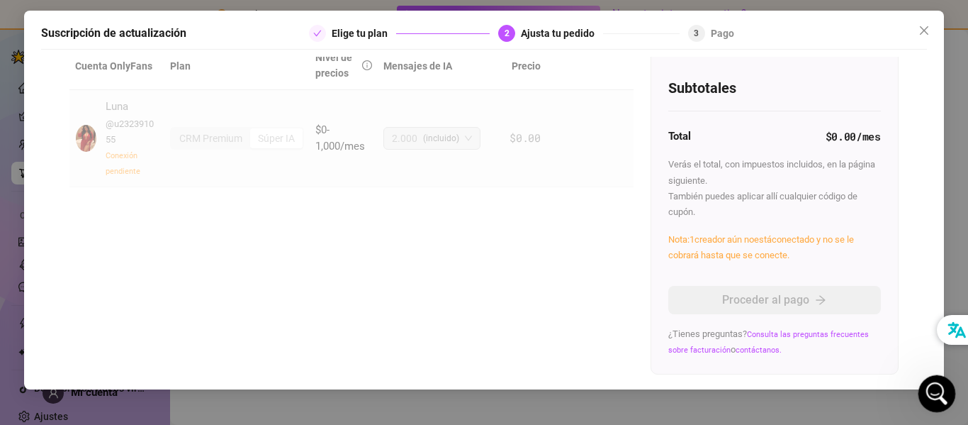
click at [931, 386] on icon "Open Intercom Messenger" at bounding box center [934, 391] width 23 height 23
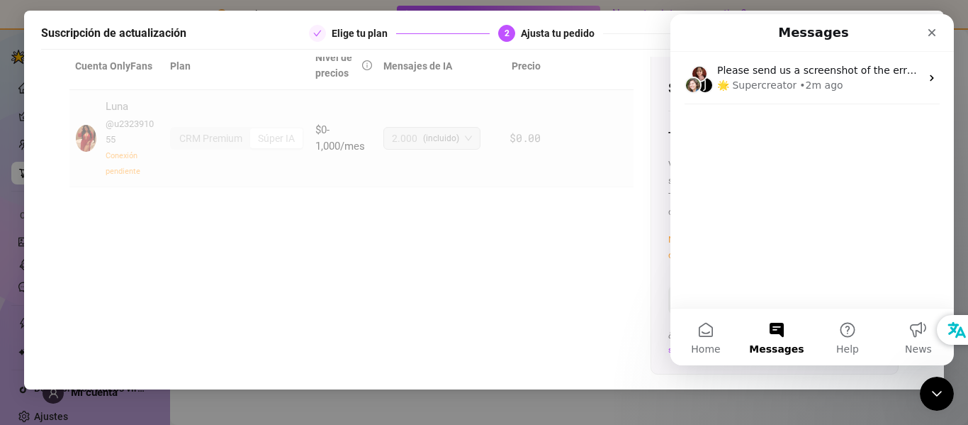
click at [775, 332] on button "Messages" at bounding box center [776, 336] width 71 height 57
click at [775, 329] on button "Messages" at bounding box center [776, 336] width 71 height 57
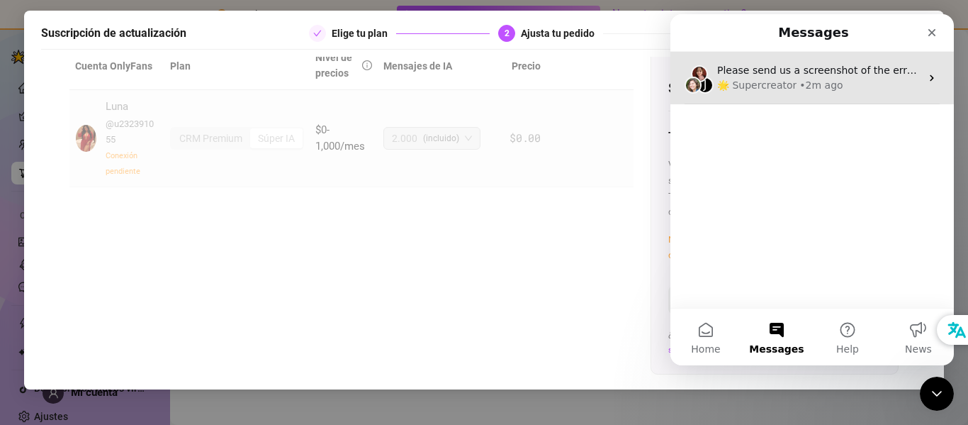
click at [813, 85] on div "• 2m ago" at bounding box center [820, 85] width 43 height 15
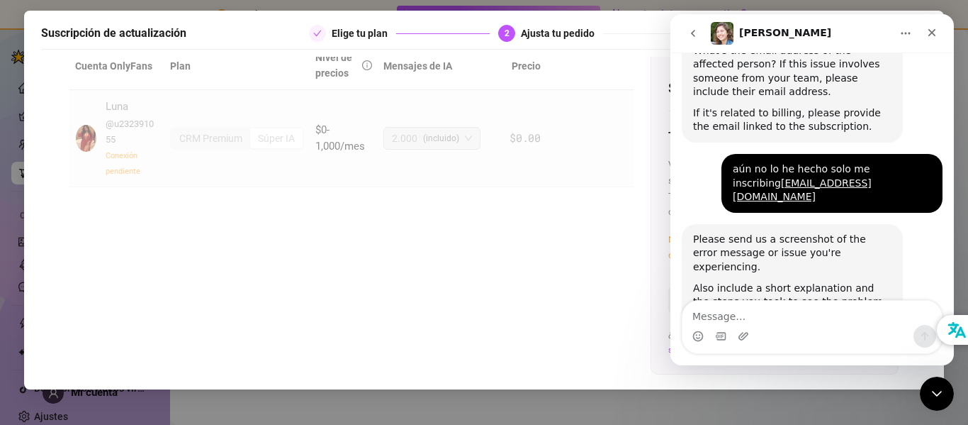
scroll to position [674, 0]
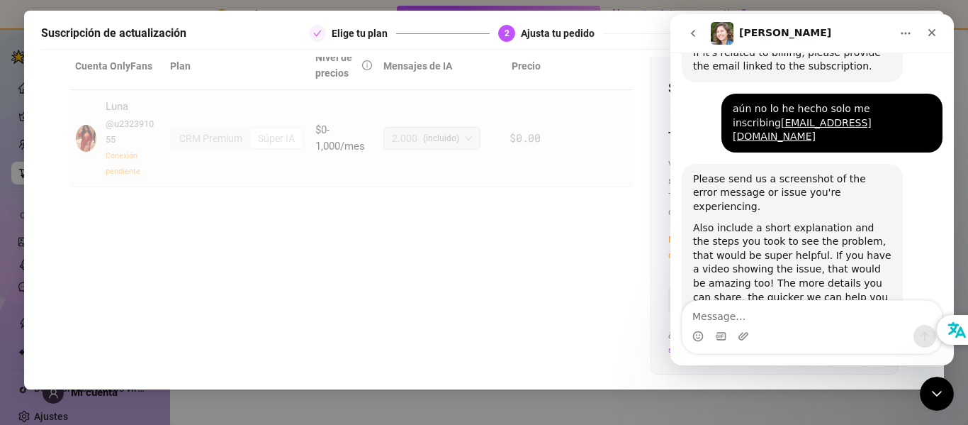
click at [751, 315] on textarea "Message…" at bounding box center [811, 312] width 259 height 24
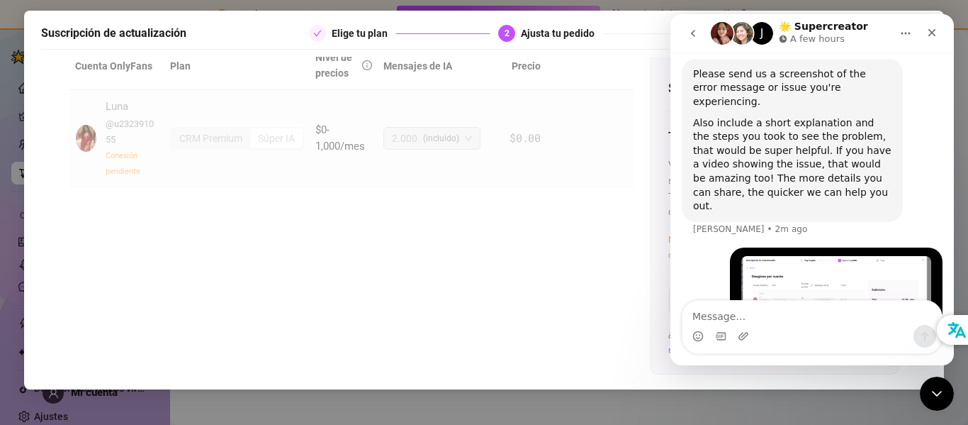
click at [750, 313] on textarea "Message…" at bounding box center [811, 312] width 259 height 24
type textarea "no puedo hacer nada no veo como"
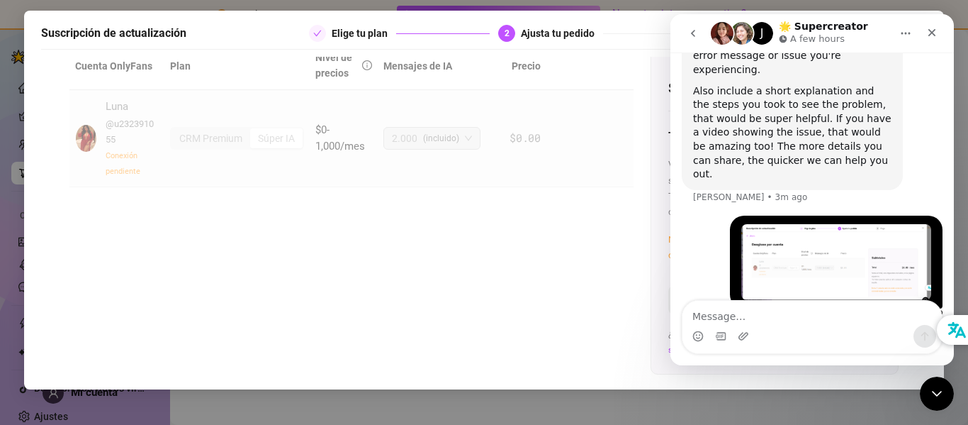
click at [128, 67] on font "Cuenta OnlyFans" at bounding box center [113, 65] width 77 height 11
click at [179, 69] on font "Plan" at bounding box center [180, 65] width 21 height 11
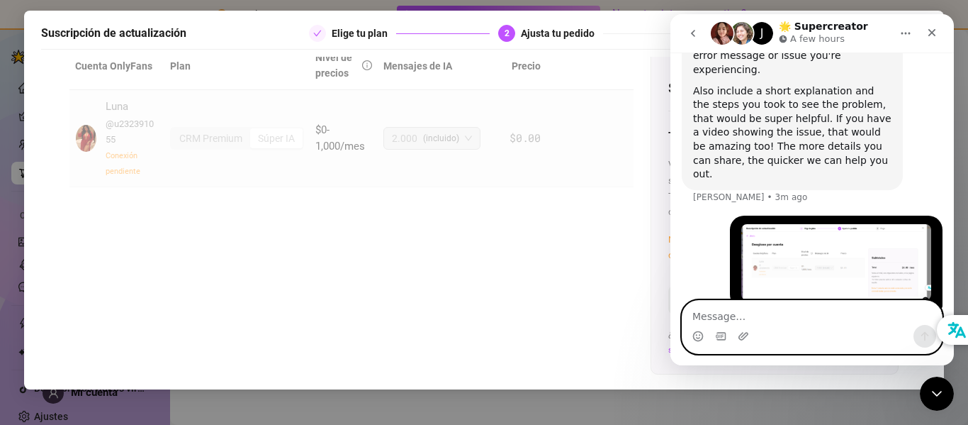
click at [745, 316] on textarea "Message…" at bounding box center [811, 312] width 259 height 24
type textarea "holaaaa"
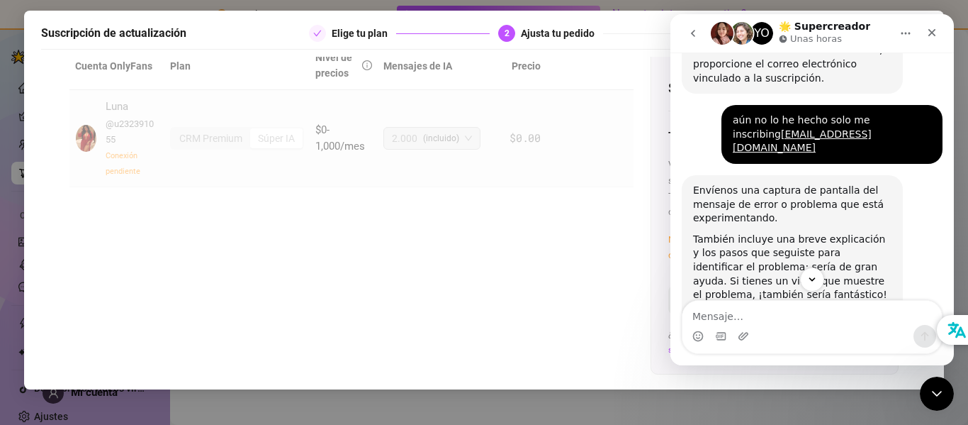
scroll to position [900, 0]
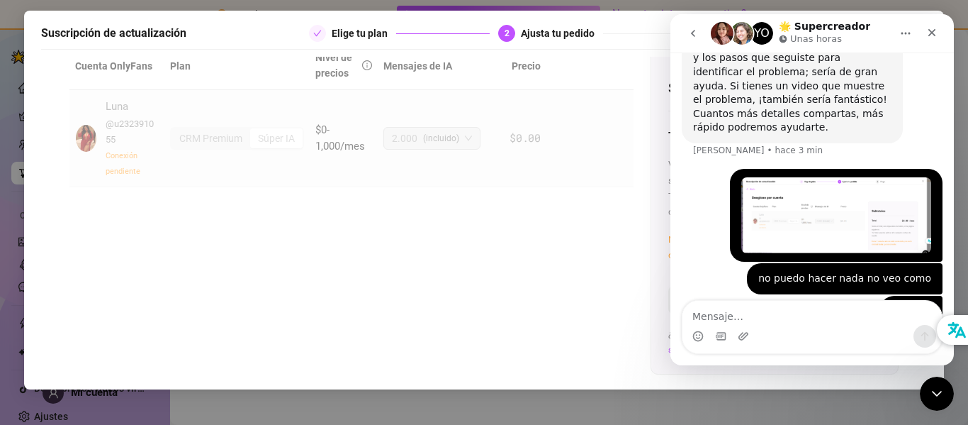
click at [912, 32] on button "Hogar" at bounding box center [905, 33] width 27 height 27
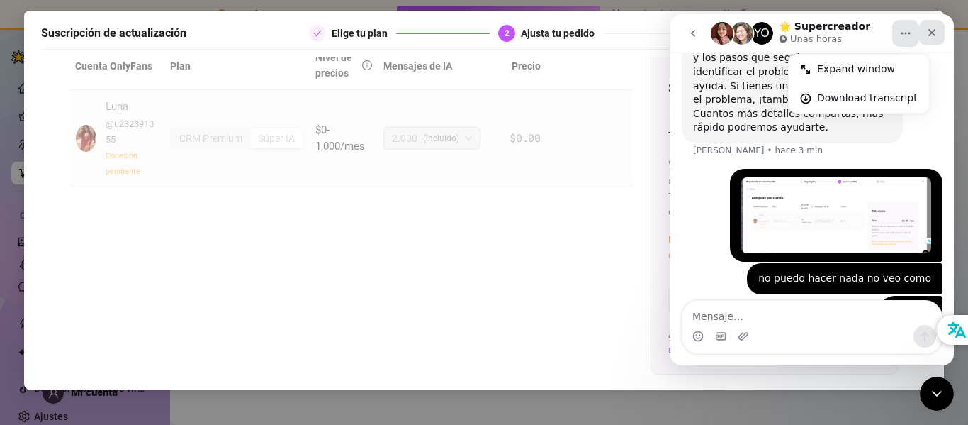
click at [932, 33] on icon "Cerca" at bounding box center [932, 33] width 8 height 8
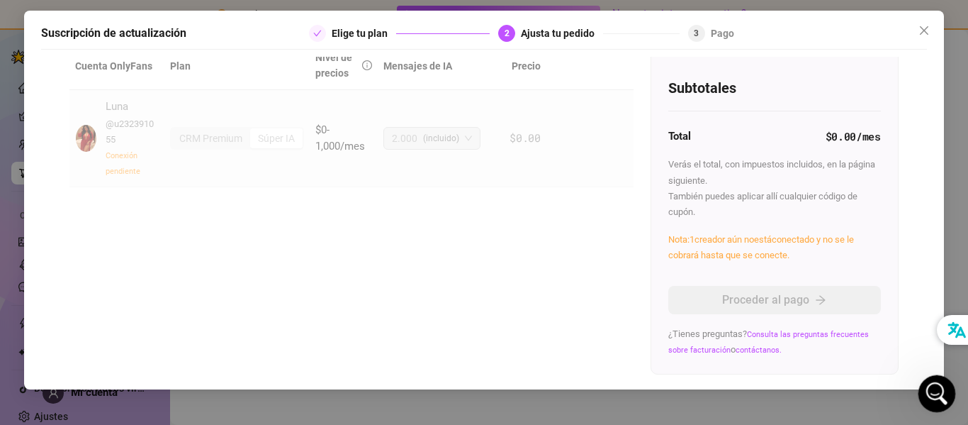
click at [933, 395] on icon "Open Intercom Messenger" at bounding box center [934, 391] width 23 height 23
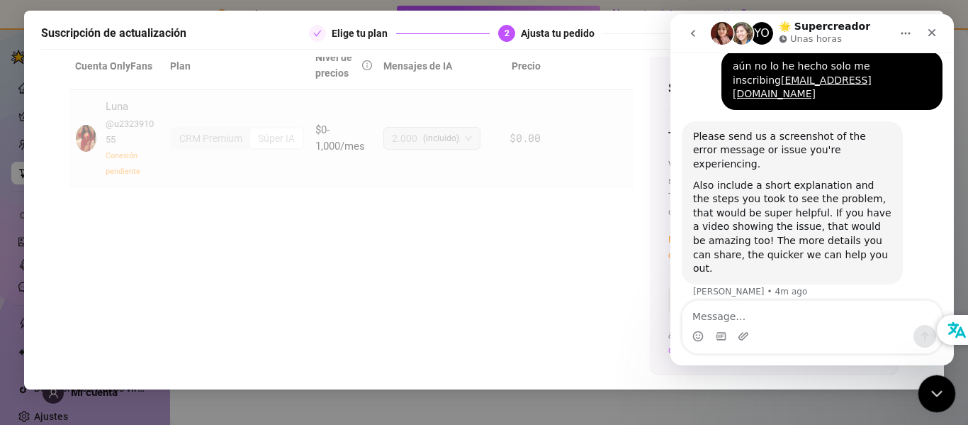
scroll to position [843, 0]
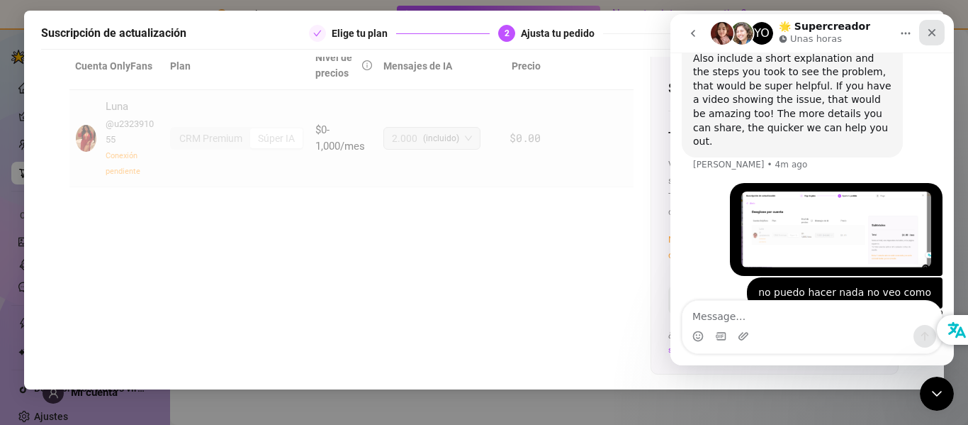
click at [935, 35] on icon "Cerca" at bounding box center [932, 33] width 8 height 8
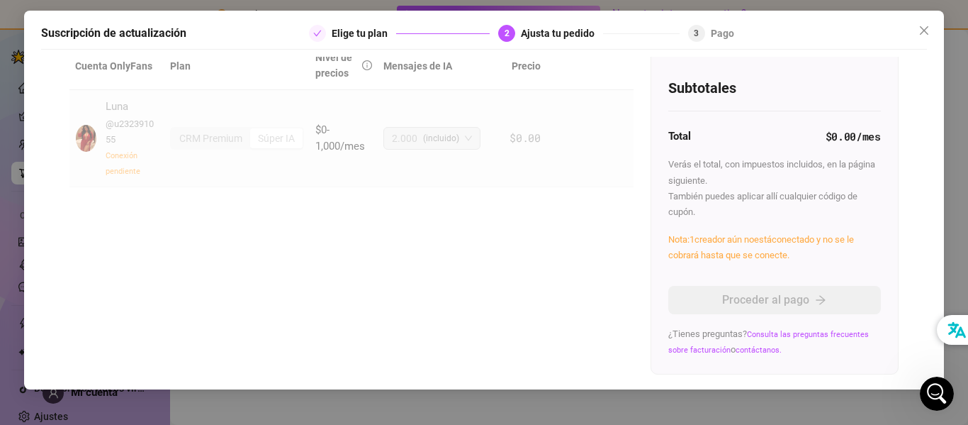
click at [709, 248] on div "Nota: 1 creador aún no está conectado y no se le cobrará hasta que se conecte." at bounding box center [774, 247] width 213 height 32
click at [84, 135] on img at bounding box center [86, 138] width 21 height 27
click at [106, 70] on font "Cuenta OnlyFans" at bounding box center [113, 65] width 77 height 11
click at [184, 69] on font "Plan" at bounding box center [180, 65] width 21 height 11
click at [116, 116] on div "Luna @ u232391055 Conexión pendiente" at bounding box center [132, 138] width 52 height 79
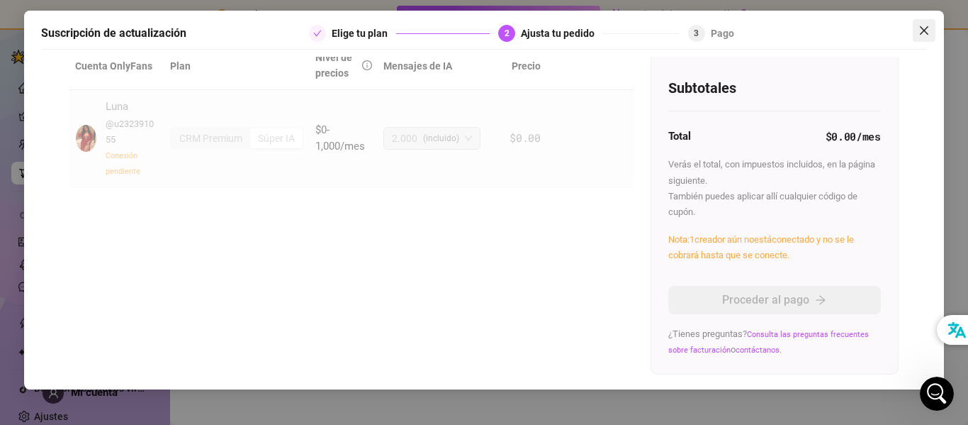
click at [925, 35] on icon "cerca" at bounding box center [924, 30] width 11 height 11
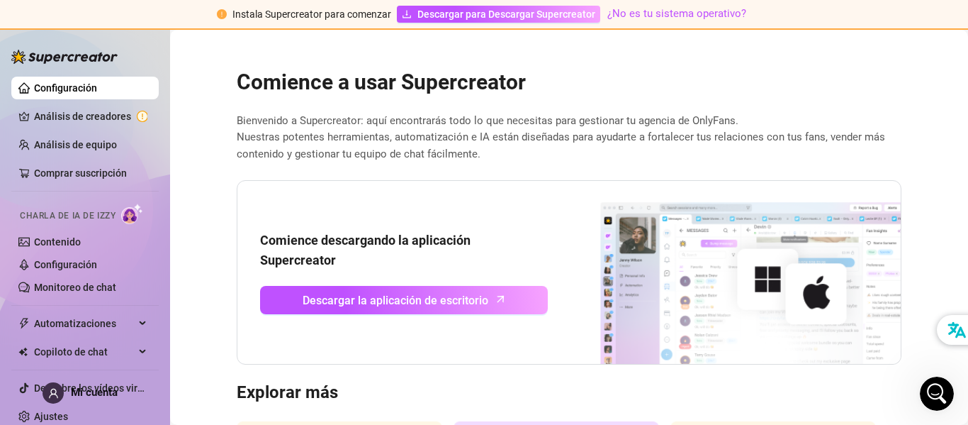
click at [97, 88] on link "Configuración" at bounding box center [65, 87] width 63 height 11
click at [92, 170] on link "Comprar suscripción" at bounding box center [80, 172] width 93 height 11
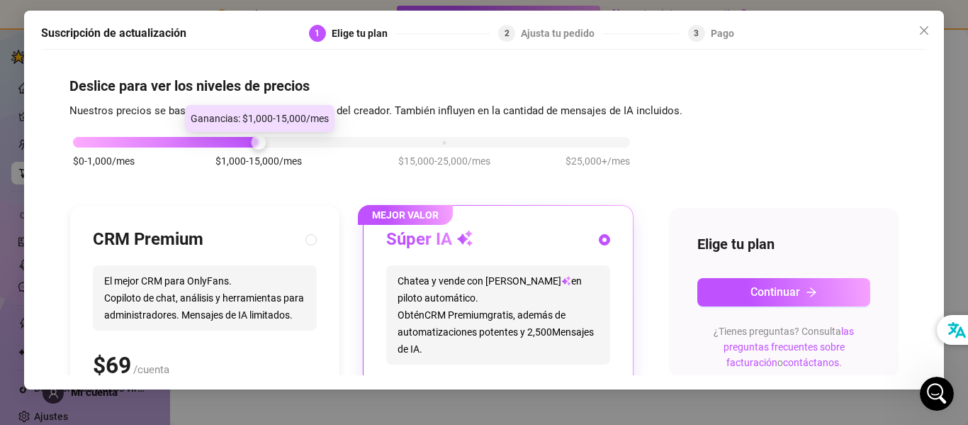
drag, startPoint x: 257, startPoint y: 140, endPoint x: 216, endPoint y: 137, distance: 40.6
click at [216, 137] on div "$0-1,000/mes $1,000-15,000/mes $15,000-25,000/mes $25,000+/mes" at bounding box center [351, 138] width 557 height 9
drag, startPoint x: 264, startPoint y: 140, endPoint x: 290, endPoint y: 140, distance: 26.2
click at [290, 140] on div "$0-1,000/mes $1,000-15,000/mes $15,000-25,000/mes $25,000+/mes" at bounding box center [351, 138] width 557 height 9
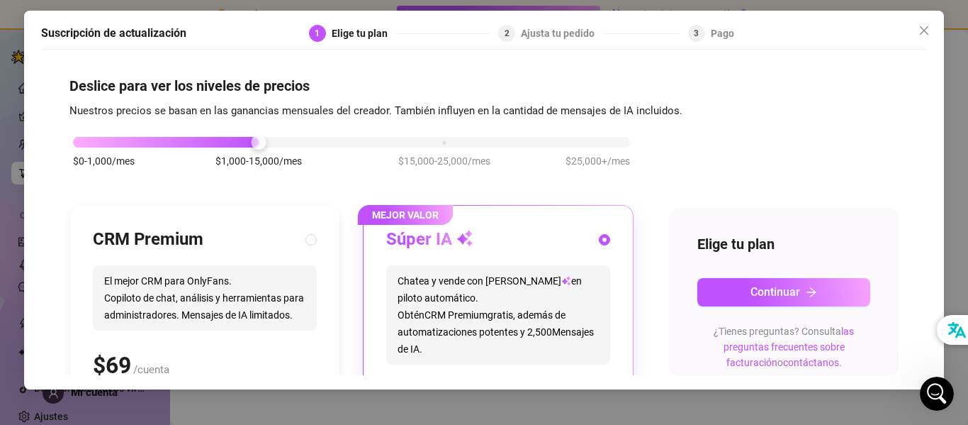
click at [187, 301] on font "Copiloto de chat, análisis y herramientas para administradores. Mensajes de IA …" at bounding box center [204, 306] width 200 height 28
radio input "true"
radio input "false"
click at [414, 306] on span "Chatea y vende con Izzy en piloto automático. Obtén CRM Premium gratis, además …" at bounding box center [498, 314] width 224 height 99
radio input "false"
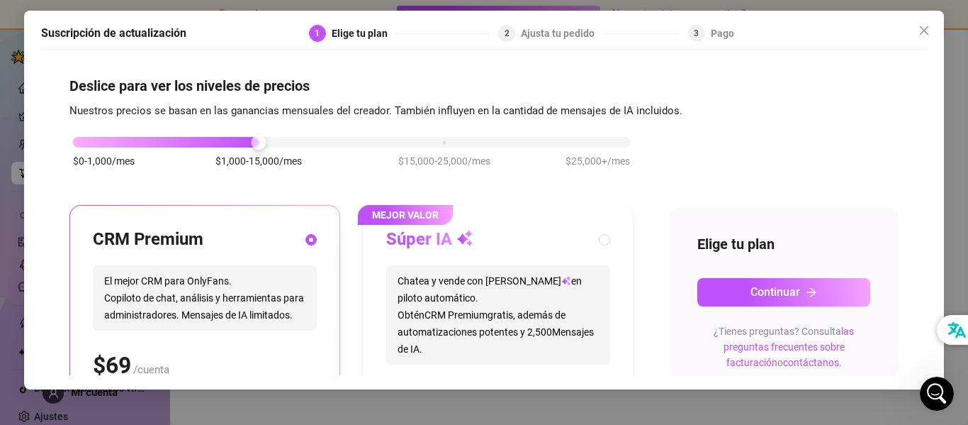
radio input "true"
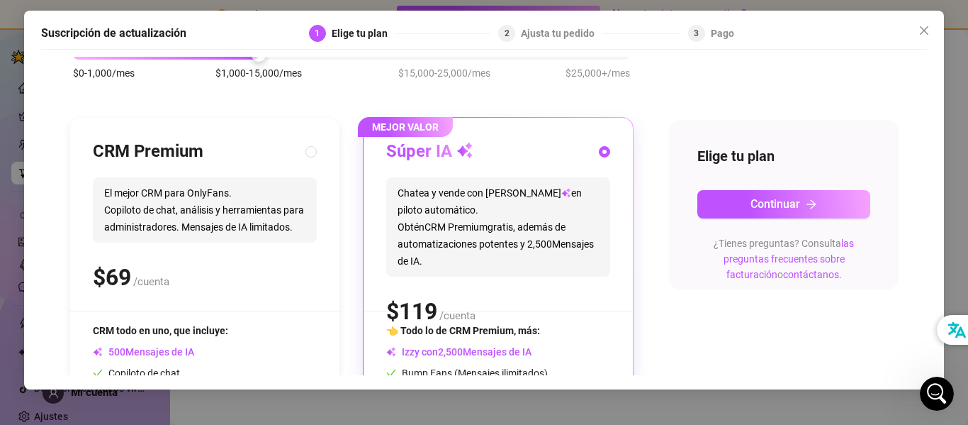
scroll to position [90, 0]
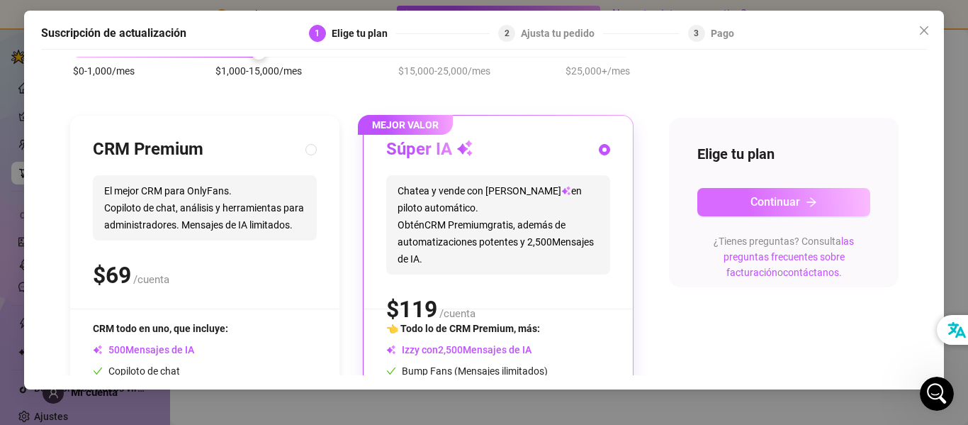
click at [803, 202] on button "Continuar" at bounding box center [783, 202] width 173 height 28
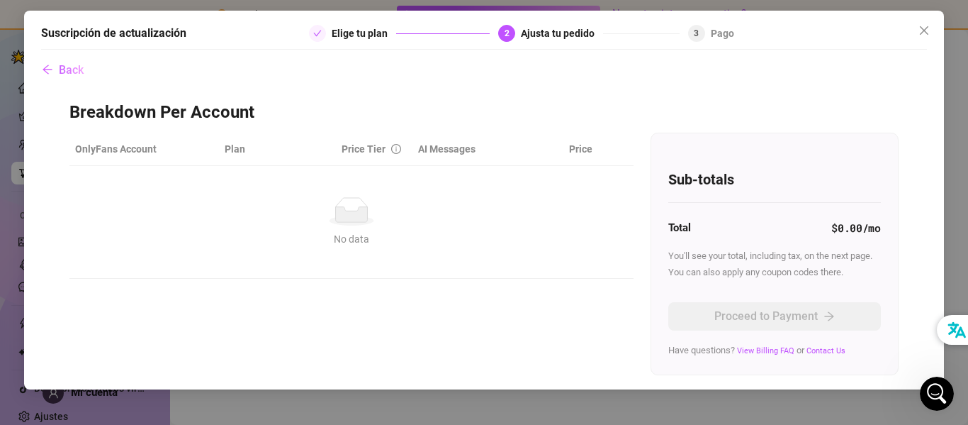
scroll to position [0, 0]
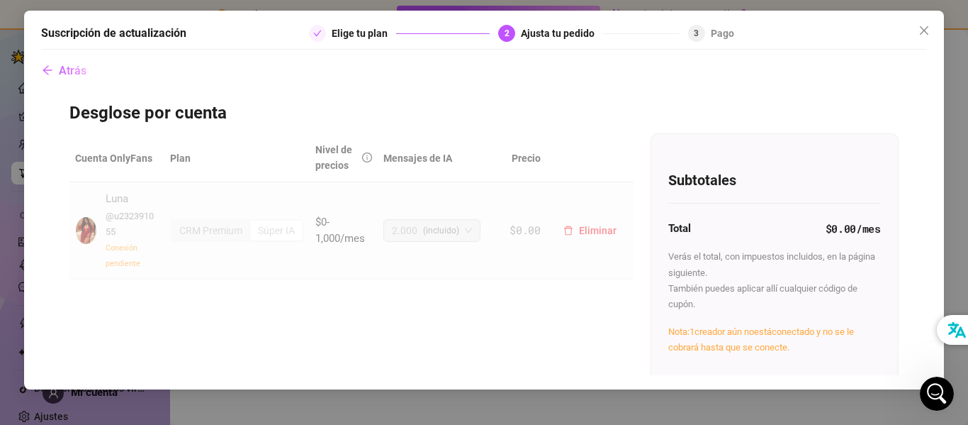
click at [456, 232] on font "(incluido)" at bounding box center [441, 230] width 36 height 10
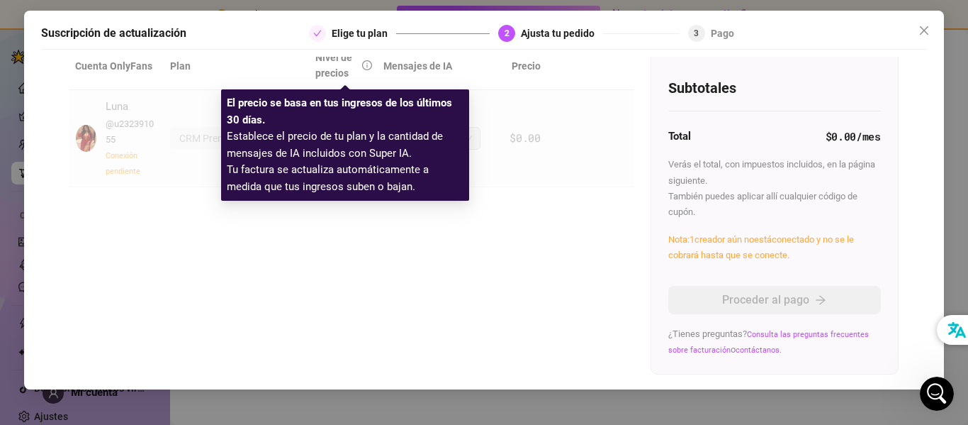
click at [343, 67] on font "Nivel de precios" at bounding box center [333, 65] width 37 height 27
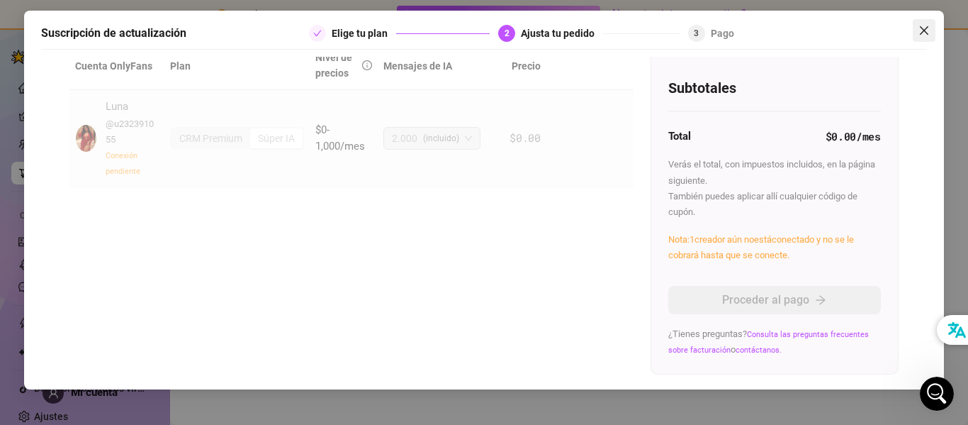
click at [926, 32] on icon "cerca" at bounding box center [924, 30] width 9 height 9
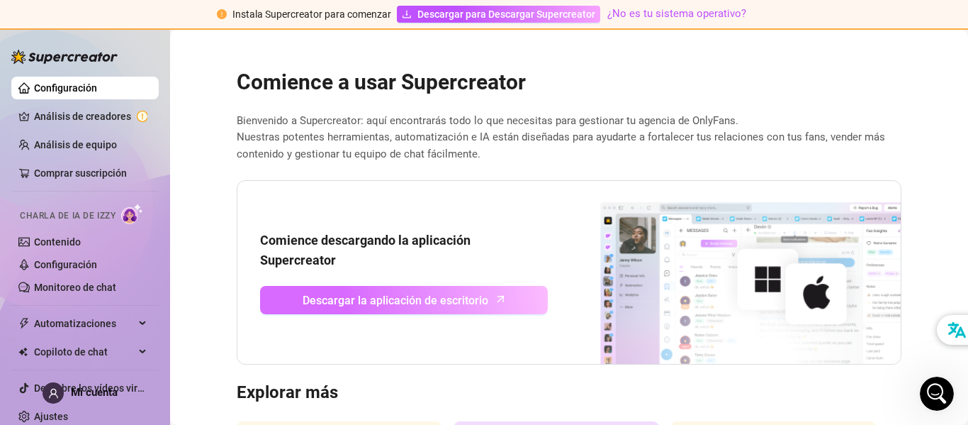
click at [381, 298] on font "Descargar la aplicación de escritorio" at bounding box center [396, 299] width 186 height 13
